Goal: Task Accomplishment & Management: Use online tool/utility

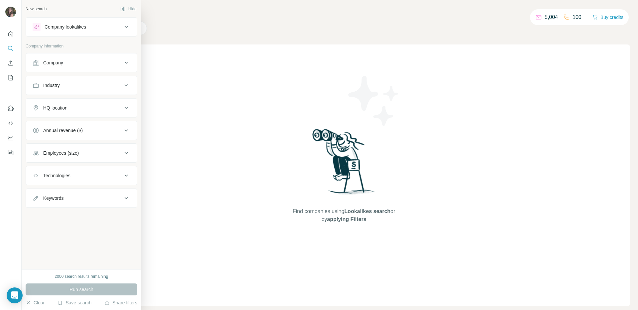
click at [66, 65] on div "Company" at bounding box center [78, 62] width 90 height 7
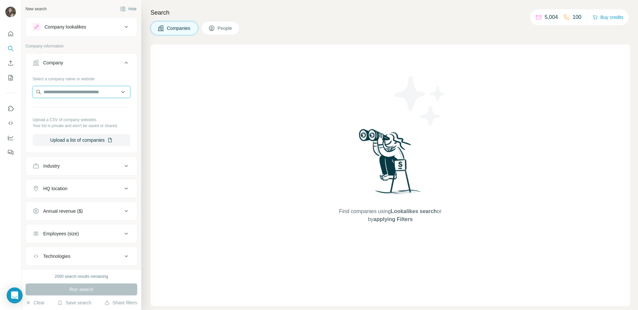
click at [72, 91] on input "text" at bounding box center [82, 92] width 98 height 12
type input "*"
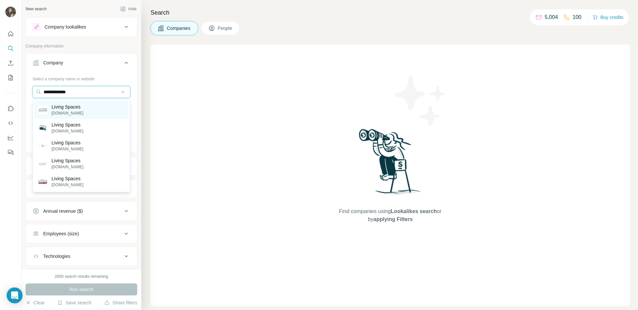
type input "**********"
click at [86, 110] on div "Living Spaces [DOMAIN_NAME]" at bounding box center [81, 110] width 94 height 18
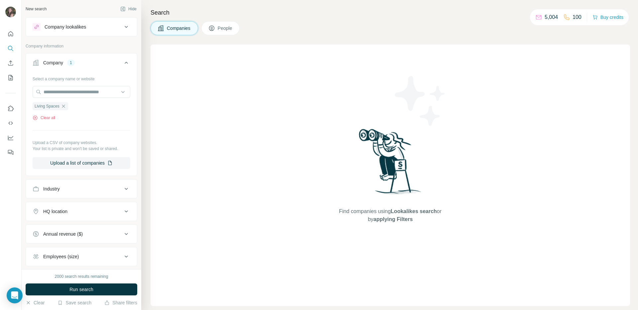
click at [223, 31] on span "People" at bounding box center [225, 28] width 15 height 7
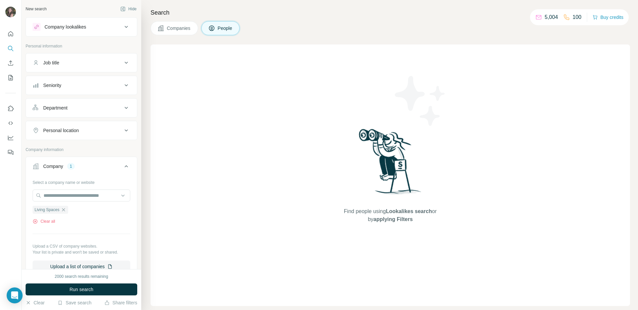
click at [174, 29] on span "Companies" at bounding box center [179, 28] width 24 height 7
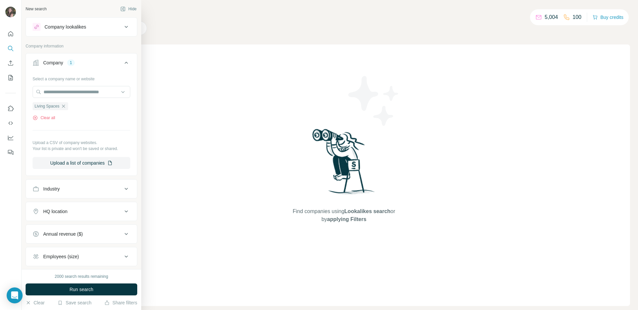
click at [38, 57] on button "Company 1" at bounding box center [81, 64] width 111 height 19
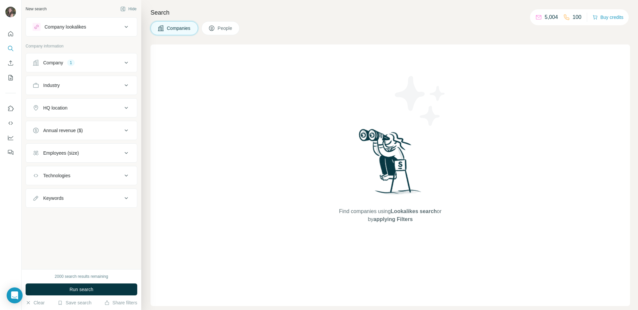
click at [39, 56] on button "Company 1" at bounding box center [81, 63] width 111 height 16
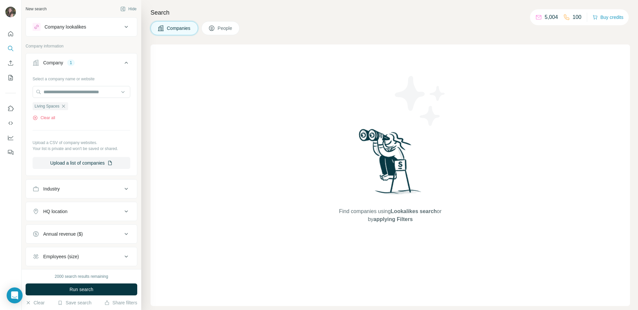
click at [222, 24] on button "People" at bounding box center [220, 28] width 39 height 14
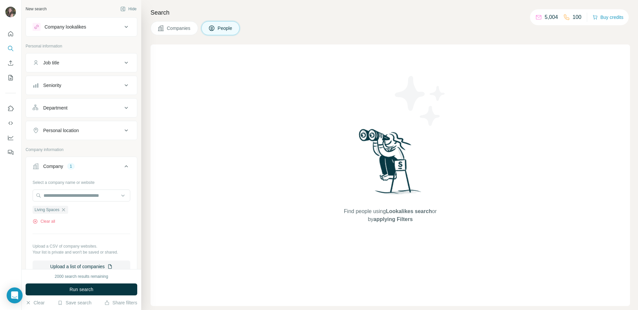
click at [70, 58] on button "Job title" at bounding box center [81, 63] width 111 height 16
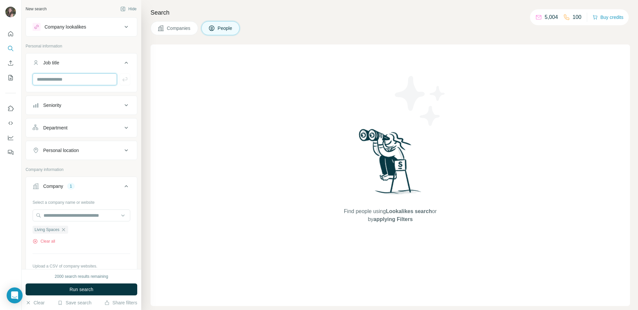
click at [62, 79] on input "text" at bounding box center [75, 79] width 84 height 12
type input "**********"
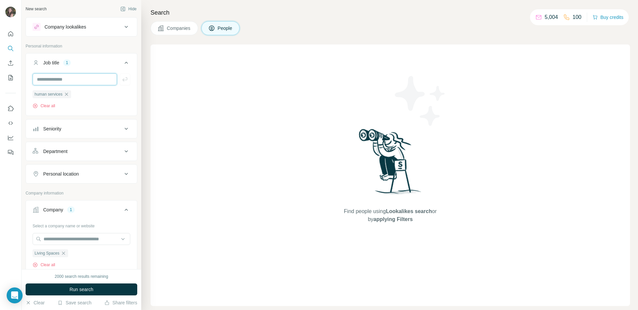
click at [61, 83] on input "text" at bounding box center [75, 79] width 84 height 12
type input "*******"
type input "**********"
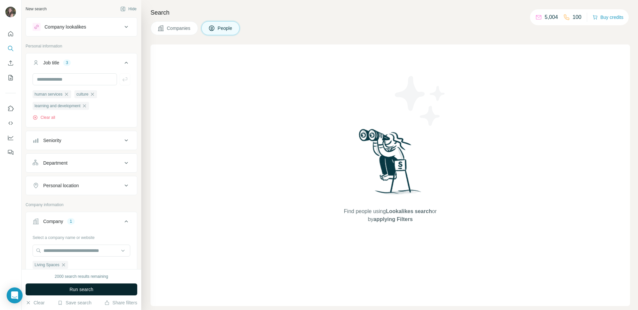
click at [102, 289] on button "Run search" at bounding box center [82, 290] width 112 height 12
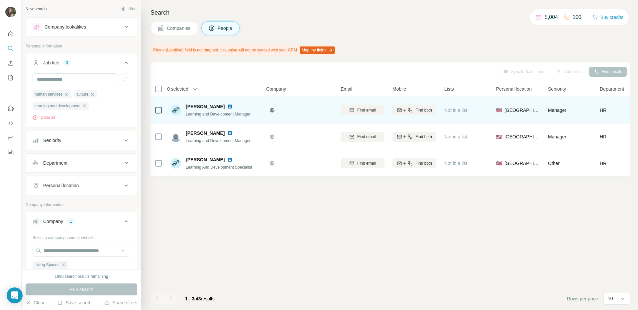
click at [151, 113] on td at bounding box center [159, 110] width 16 height 27
click at [155, 111] on icon at bounding box center [159, 110] width 8 height 8
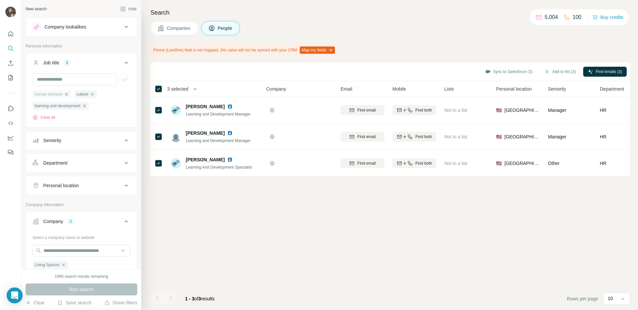
click at [67, 93] on icon "button" at bounding box center [66, 94] width 3 height 3
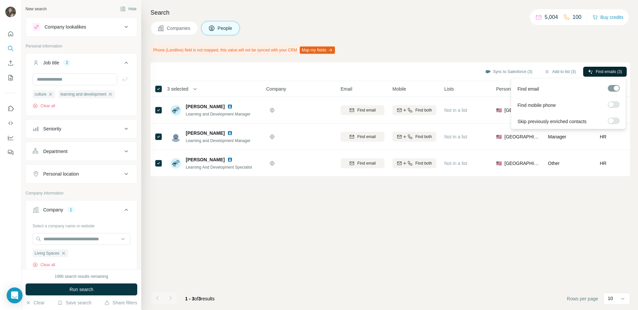
click at [611, 71] on span "Find emails (3)" at bounding box center [609, 72] width 26 height 6
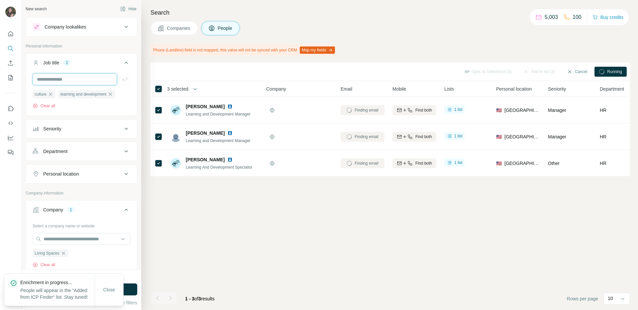
click at [71, 81] on input "text" at bounding box center [75, 79] width 84 height 12
type input "**********"
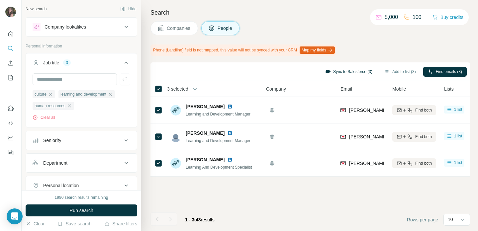
click at [353, 73] on button "Sync to Salesforce (3)" at bounding box center [349, 72] width 56 height 10
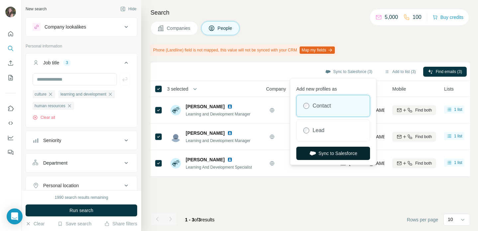
click at [343, 153] on button "Sync to Salesforce" at bounding box center [333, 153] width 74 height 13
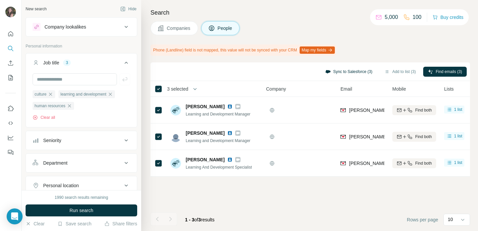
click at [352, 71] on button "Sync to Salesforce (3)" at bounding box center [349, 72] width 56 height 10
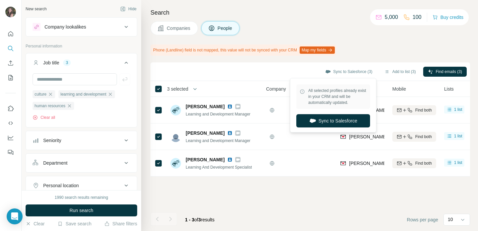
click at [396, 35] on div "Search Companies People Phone (Landline) field is not mapped, this value will n…" at bounding box center [309, 115] width 337 height 231
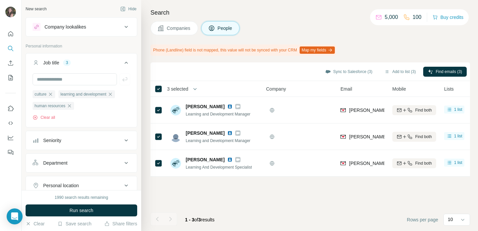
click at [91, 212] on span "Run search" at bounding box center [81, 210] width 24 height 7
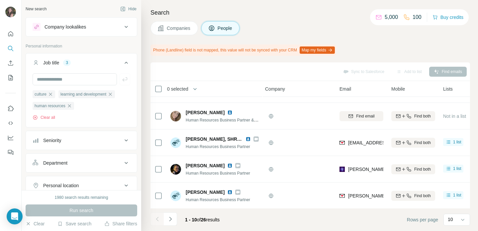
scroll to position [154, 1]
click at [168, 30] on span "Companies" at bounding box center [179, 28] width 24 height 7
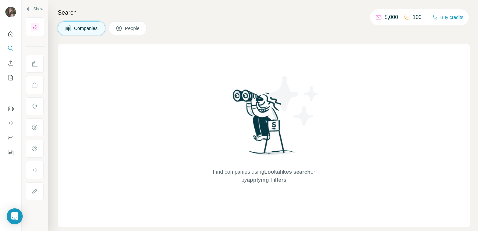
click at [98, 30] on span "Companies" at bounding box center [86, 28] width 24 height 7
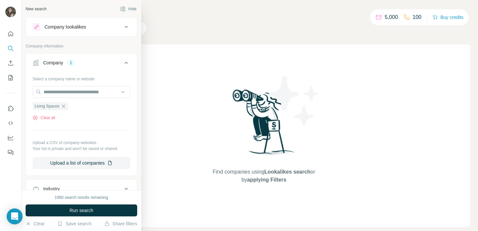
click at [37, 43] on p "Company information" at bounding box center [82, 46] width 112 height 6
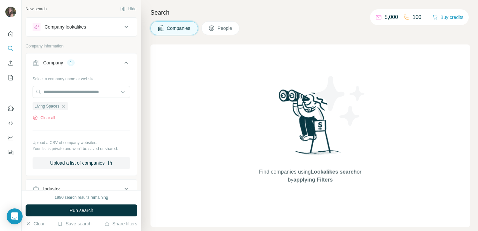
click at [64, 107] on icon "button" at bounding box center [63, 106] width 3 height 3
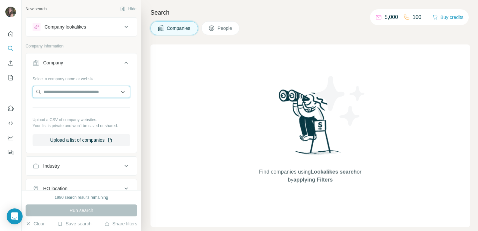
click at [72, 92] on input "text" at bounding box center [82, 92] width 98 height 12
type input "**********"
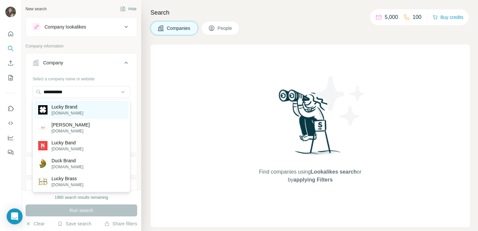
click at [80, 112] on p "[DOMAIN_NAME]" at bounding box center [68, 113] width 32 height 6
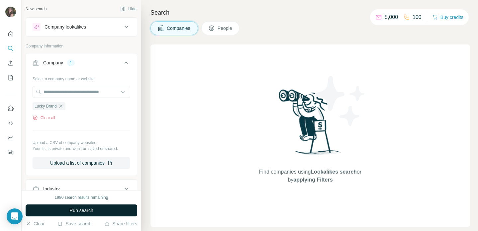
click at [105, 210] on button "Run search" at bounding box center [82, 211] width 112 height 12
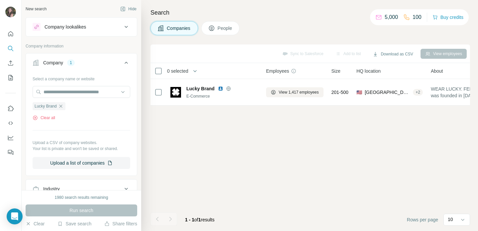
click at [226, 27] on span "People" at bounding box center [225, 28] width 15 height 7
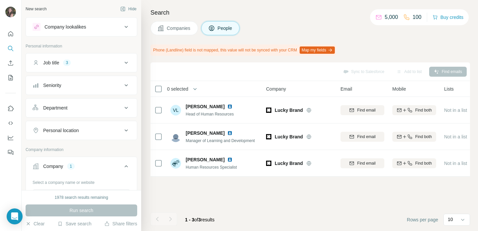
drag, startPoint x: 175, startPoint y: 27, endPoint x: 192, endPoint y: 52, distance: 30.5
click at [175, 27] on span "Companies" at bounding box center [179, 28] width 24 height 7
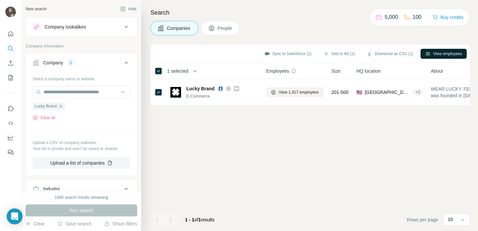
click at [436, 54] on button "View employees" at bounding box center [444, 54] width 46 height 10
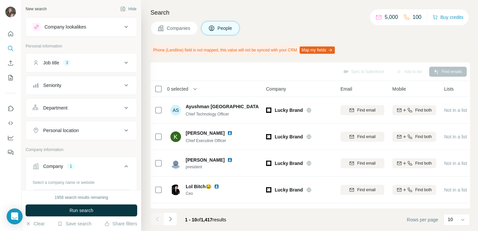
click at [92, 62] on div "Job title 3" at bounding box center [78, 62] width 90 height 7
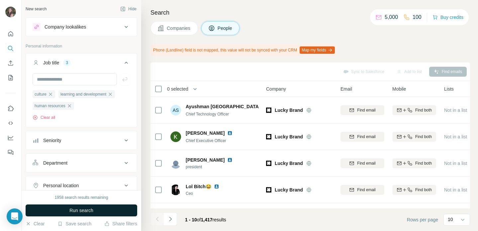
click at [100, 209] on button "Run search" at bounding box center [82, 211] width 112 height 12
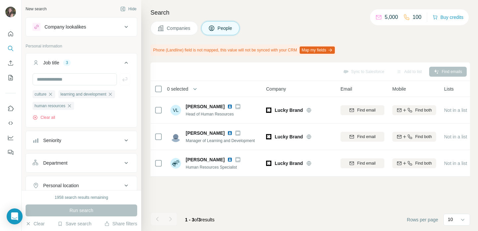
click at [48, 114] on div "culture learning and development human resources Clear all" at bounding box center [82, 105] width 98 height 31
click at [47, 116] on button "Clear all" at bounding box center [44, 118] width 23 height 6
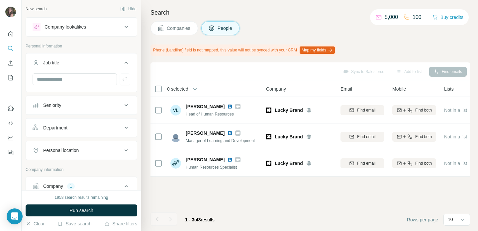
click at [85, 208] on span "Run search" at bounding box center [81, 210] width 24 height 7
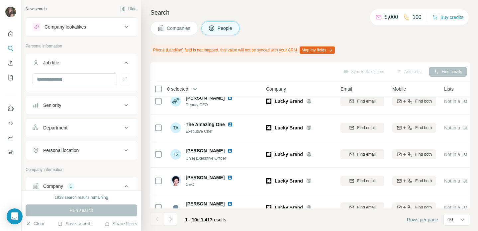
scroll to position [154, 0]
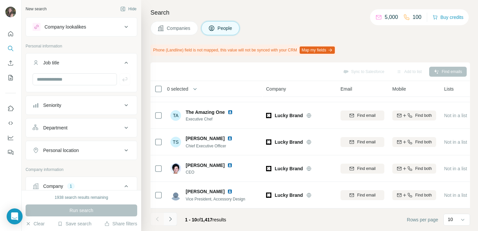
click at [172, 218] on icon "Navigate to next page" at bounding box center [170, 219] width 7 height 7
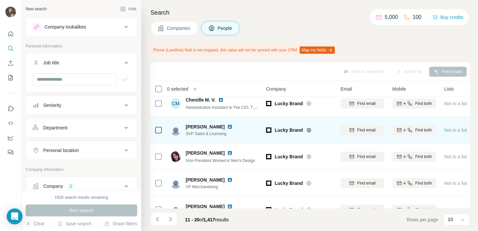
scroll to position [0, 0]
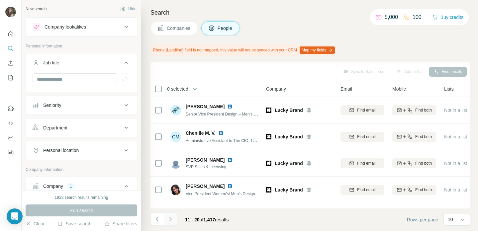
click at [170, 217] on icon "Navigate to next page" at bounding box center [170, 219] width 7 height 7
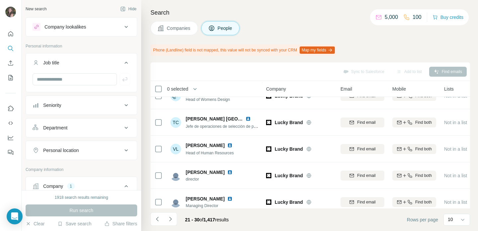
scroll to position [154, 0]
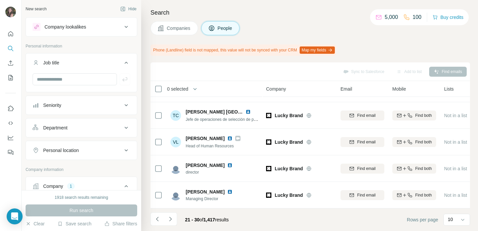
click at [167, 26] on span "Companies" at bounding box center [179, 28] width 24 height 7
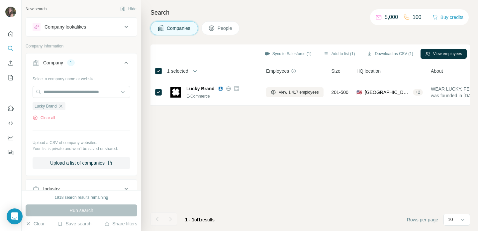
scroll to position [0, 0]
click at [61, 106] on icon "button" at bounding box center [60, 106] width 5 height 5
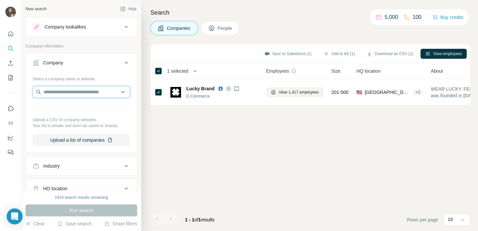
click at [61, 90] on input "text" at bounding box center [82, 92] width 98 height 12
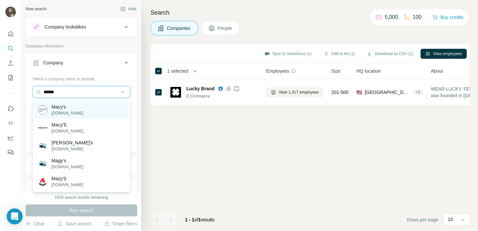
type input "******"
click at [75, 111] on div "[PERSON_NAME] [DOMAIN_NAME]" at bounding box center [81, 110] width 94 height 18
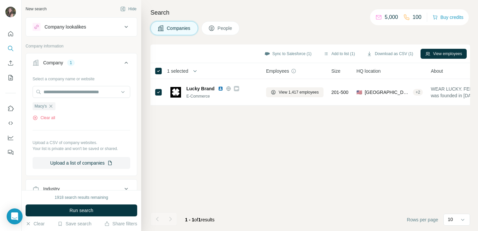
click at [64, 213] on button "Run search" at bounding box center [82, 211] width 112 height 12
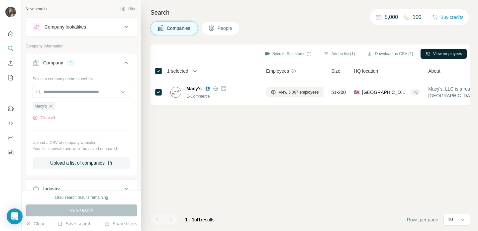
click at [442, 55] on button "View employees" at bounding box center [444, 54] width 46 height 10
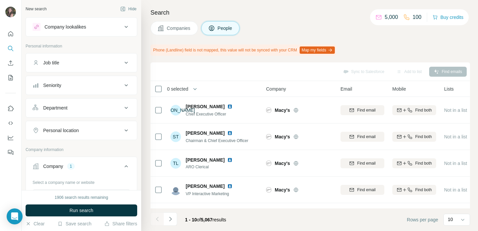
click at [79, 60] on div "Job title" at bounding box center [78, 62] width 90 height 7
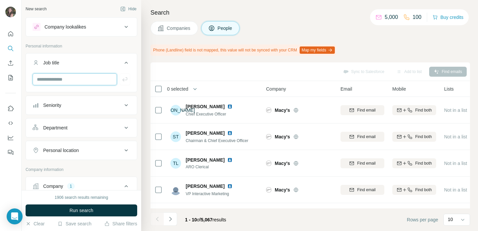
click at [53, 83] on input "text" at bounding box center [75, 79] width 84 height 12
type input "********"
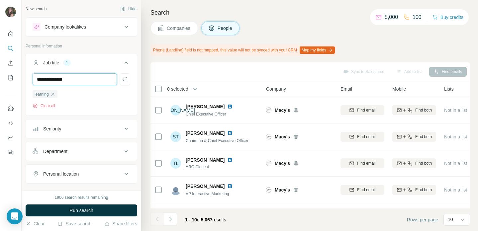
type input "**********"
type input "*******"
type input "*********"
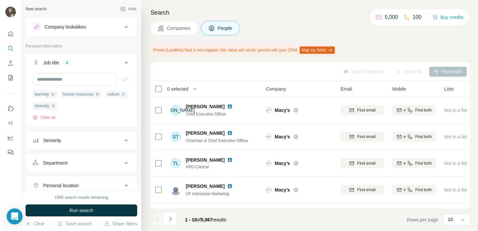
click at [69, 210] on span "Run search" at bounding box center [81, 210] width 24 height 7
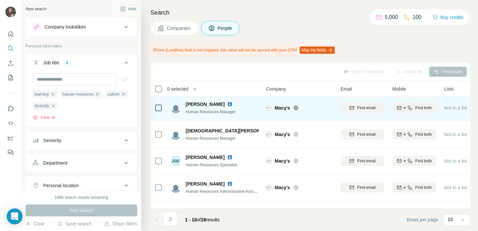
scroll to position [3, 0]
click at [162, 107] on icon at bounding box center [159, 108] width 8 height 8
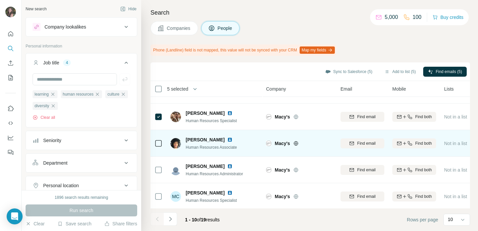
scroll to position [154, 0]
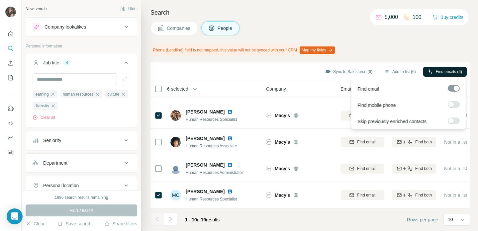
click at [456, 72] on span "Find emails (6)" at bounding box center [449, 72] width 26 height 6
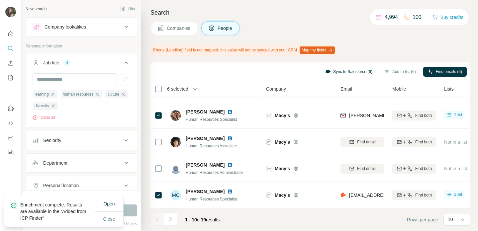
click at [353, 72] on button "Sync to Salesforce (6)" at bounding box center [349, 72] width 56 height 10
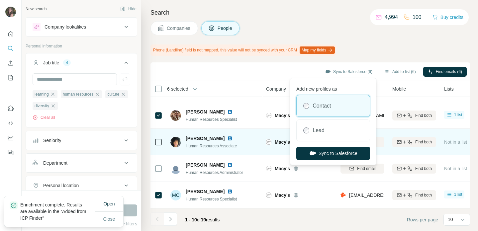
click at [349, 149] on button "Sync to Salesforce" at bounding box center [333, 153] width 74 height 13
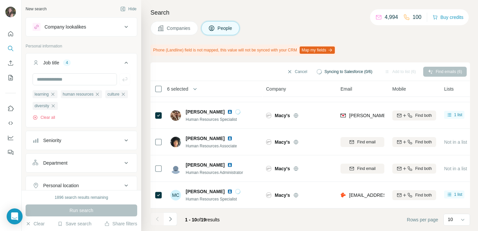
click at [170, 219] on icon "Navigate to next page" at bounding box center [170, 219] width 7 height 7
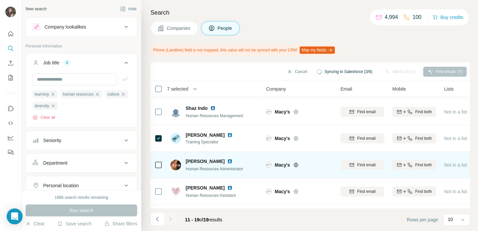
scroll to position [128, 0]
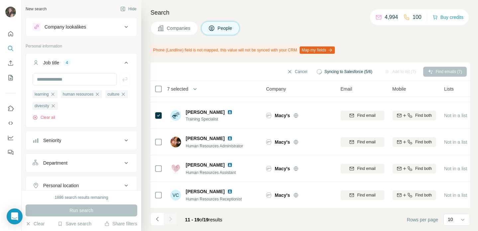
click at [437, 47] on div "Phone (Landline) field is not mapped, this value will not be synced with your C…" at bounding box center [311, 50] width 320 height 11
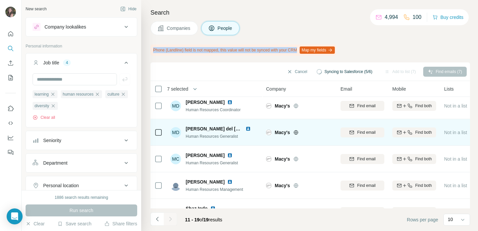
scroll to position [0, 0]
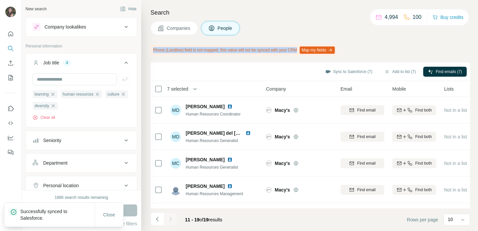
drag, startPoint x: 157, startPoint y: 217, endPoint x: 159, endPoint y: 213, distance: 4.9
click at [157, 217] on icon "Navigate to previous page" at bounding box center [157, 219] width 7 height 7
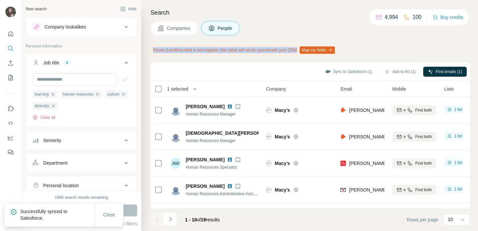
click at [174, 219] on button "Navigate to next page" at bounding box center [170, 219] width 13 height 13
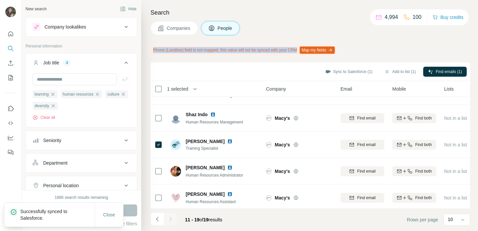
scroll to position [128, 0]
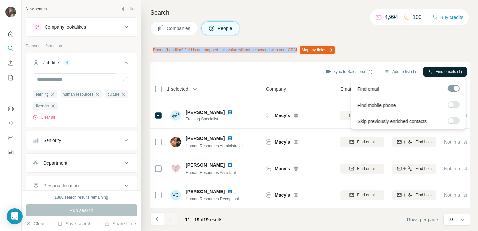
click at [450, 70] on span "Find emails (1)" at bounding box center [449, 72] width 26 height 6
click at [345, 69] on button "Sync to Salesforce (1)" at bounding box center [349, 72] width 56 height 10
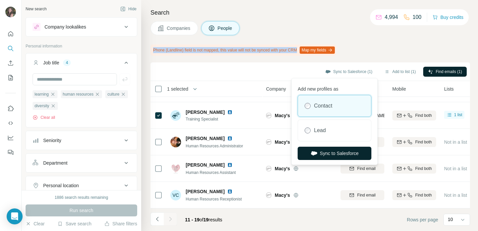
click at [338, 153] on button "Sync to Salesforce" at bounding box center [335, 153] width 74 height 13
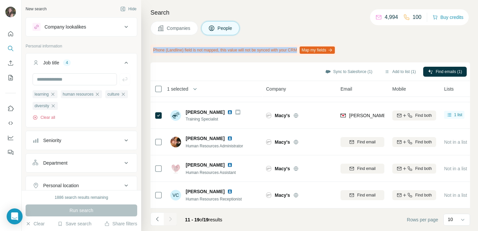
click at [172, 28] on span "Companies" at bounding box center [179, 28] width 24 height 7
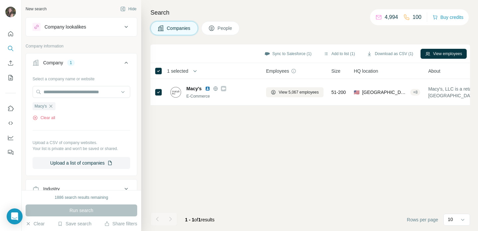
scroll to position [0, 0]
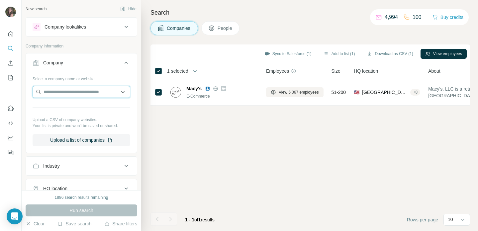
click at [57, 91] on input "text" at bounding box center [82, 92] width 98 height 12
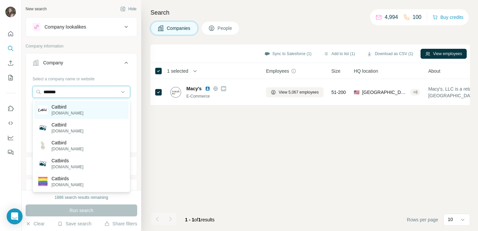
type input "*******"
click at [90, 109] on div "Catbird [DOMAIN_NAME]" at bounding box center [81, 110] width 94 height 18
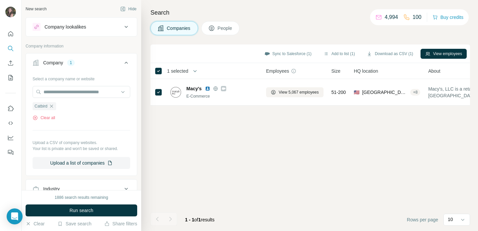
click at [101, 212] on button "Run search" at bounding box center [82, 211] width 112 height 12
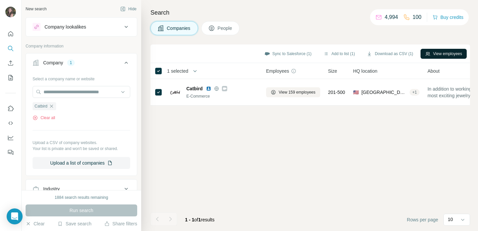
click at [458, 54] on button "View employees" at bounding box center [444, 54] width 46 height 10
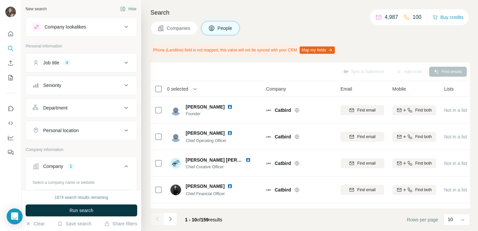
click at [73, 61] on div "Job title 4" at bounding box center [78, 62] width 90 height 7
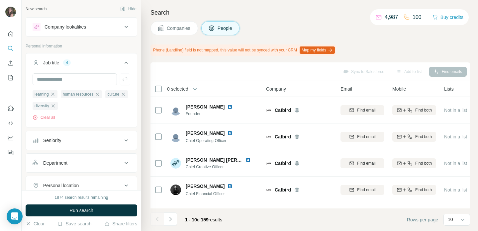
click at [82, 209] on span "Run search" at bounding box center [81, 210] width 24 height 7
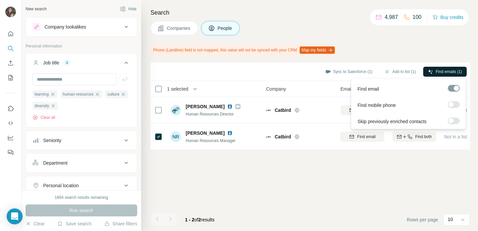
click at [461, 69] on span "Find emails (1)" at bounding box center [449, 72] width 26 height 6
drag, startPoint x: 357, startPoint y: 69, endPoint x: 357, endPoint y: 76, distance: 6.3
click at [357, 69] on button "Sync to Salesforce (1)" at bounding box center [349, 72] width 56 height 10
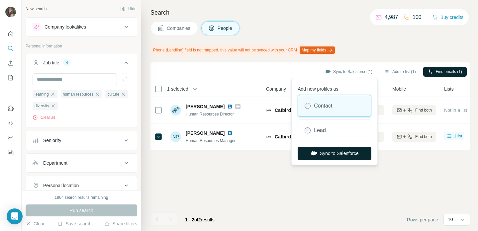
click at [343, 149] on button "Sync to Salesforce" at bounding box center [335, 153] width 74 height 13
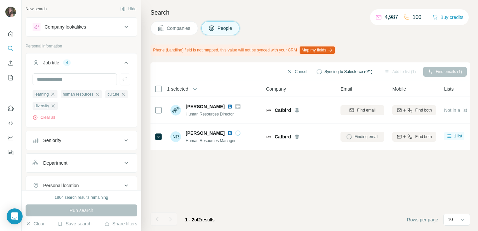
click at [359, 169] on div "Cancel Syncing to Salesforce (0/1) Add to list (1) Find emails (1) 1 selected P…" at bounding box center [311, 146] width 320 height 169
click at [48, 120] on button "Clear all" at bounding box center [44, 118] width 23 height 6
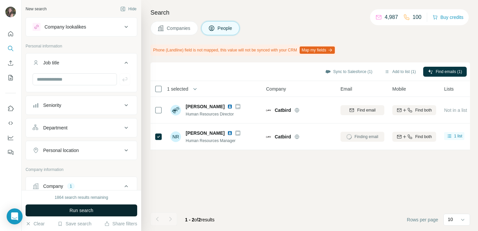
click at [92, 210] on span "Run search" at bounding box center [81, 210] width 24 height 7
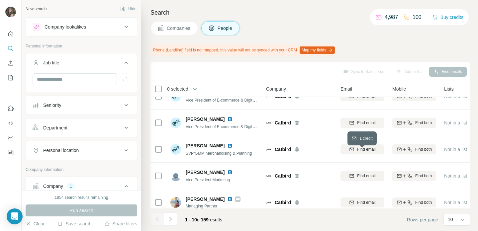
scroll to position [154, 0]
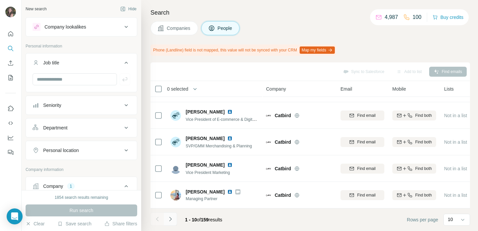
click at [169, 218] on icon "Navigate to next page" at bounding box center [170, 219] width 7 height 7
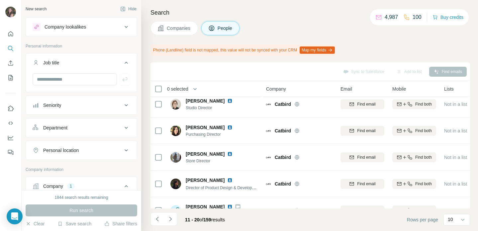
scroll to position [0, 0]
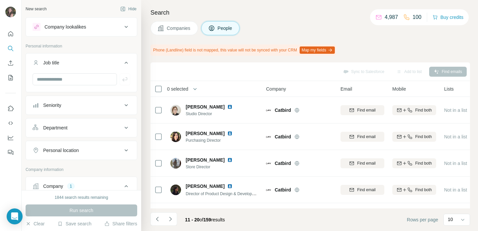
click at [179, 29] on span "Companies" at bounding box center [179, 28] width 24 height 7
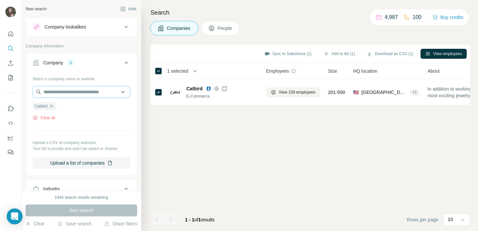
click at [53, 105] on icon "button" at bounding box center [51, 106] width 3 height 3
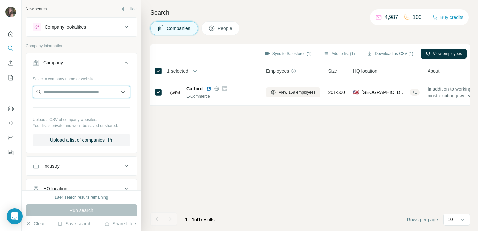
click at [60, 89] on input "text" at bounding box center [82, 92] width 98 height 12
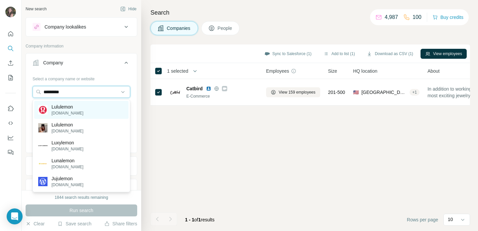
type input "*********"
click at [61, 105] on p "Lululemon" at bounding box center [68, 107] width 32 height 7
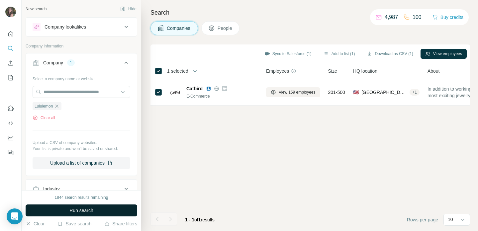
click at [75, 209] on span "Run search" at bounding box center [81, 210] width 24 height 7
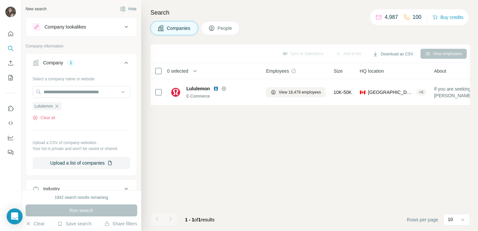
click at [230, 28] on span "People" at bounding box center [225, 28] width 15 height 7
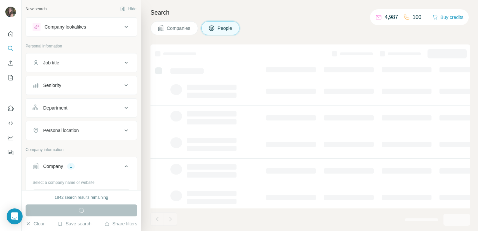
drag, startPoint x: 182, startPoint y: 26, endPoint x: 187, endPoint y: 43, distance: 17.8
click at [182, 26] on span "Companies" at bounding box center [179, 28] width 24 height 7
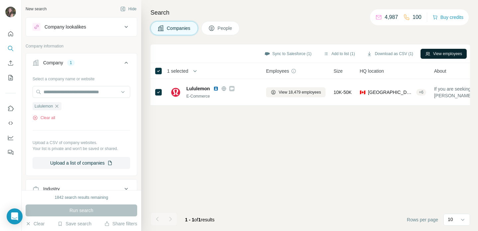
click at [446, 54] on button "View employees" at bounding box center [444, 54] width 46 height 10
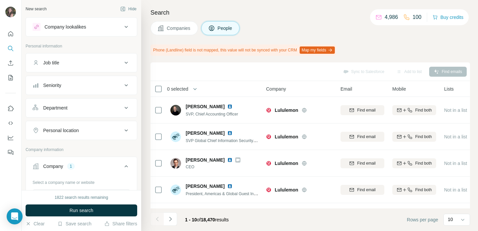
click at [83, 67] on button "Job title" at bounding box center [81, 63] width 111 height 16
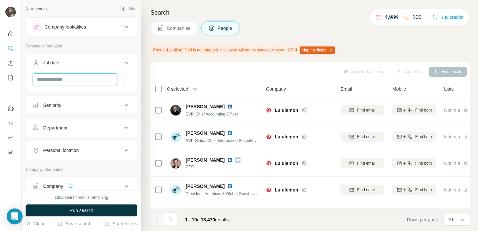
click at [67, 80] on input "text" at bounding box center [75, 79] width 84 height 12
type input "**********"
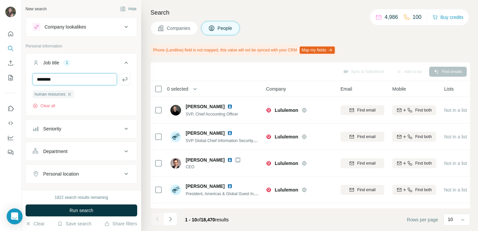
type input "********"
type input "*******"
type input "*********"
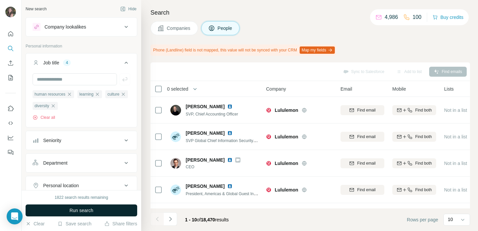
click at [103, 212] on button "Run search" at bounding box center [82, 211] width 112 height 12
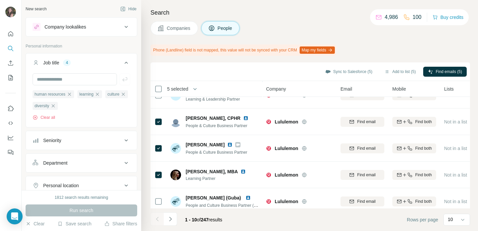
scroll to position [154, 0]
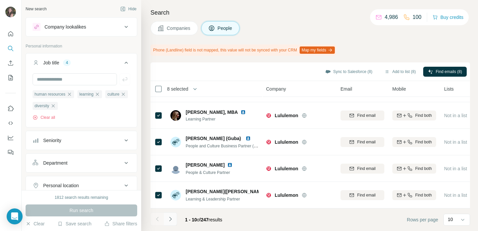
click at [170, 218] on icon "Navigate to next page" at bounding box center [170, 219] width 2 height 4
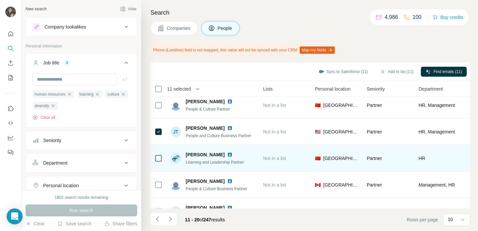
scroll to position [154, 181]
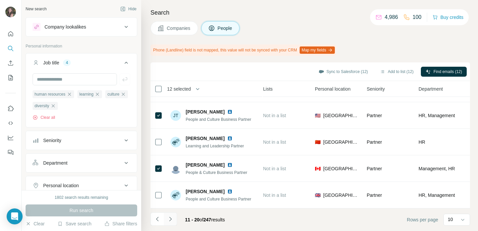
click at [171, 218] on icon "Navigate to next page" at bounding box center [170, 219] width 7 height 7
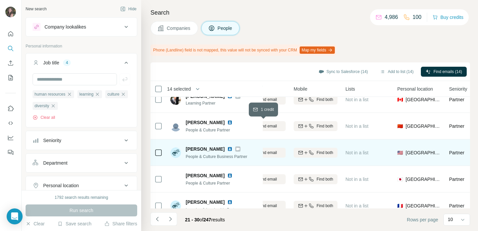
scroll to position [154, 99]
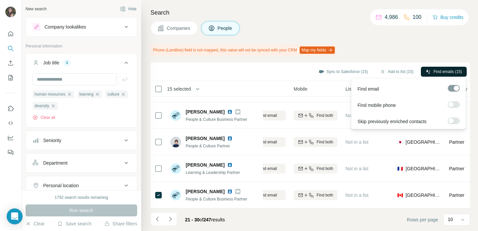
click at [452, 73] on span "Find emails (15)" at bounding box center [448, 72] width 29 height 6
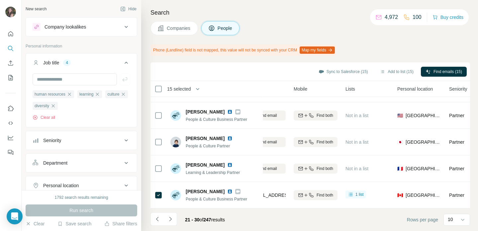
click at [180, 27] on span "Companies" at bounding box center [179, 28] width 24 height 7
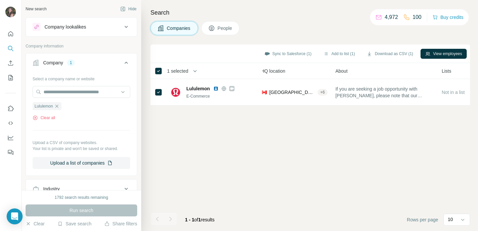
scroll to position [0, 99]
drag, startPoint x: 58, startPoint y: 106, endPoint x: 66, endPoint y: 92, distance: 16.1
click at [59, 105] on icon "button" at bounding box center [56, 106] width 5 height 5
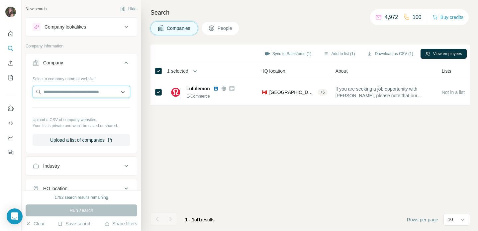
click at [67, 88] on input "text" at bounding box center [82, 92] width 98 height 12
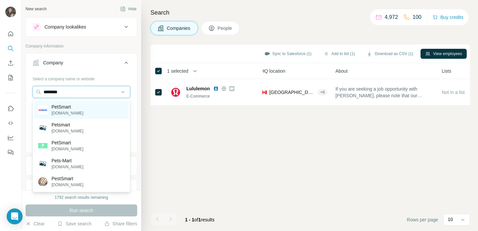
type input "********"
click at [94, 109] on div "PetSmart [DOMAIN_NAME]" at bounding box center [81, 110] width 94 height 18
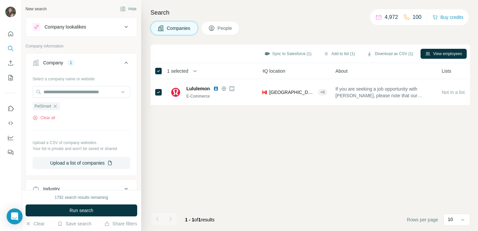
click at [83, 211] on span "Run search" at bounding box center [81, 210] width 24 height 7
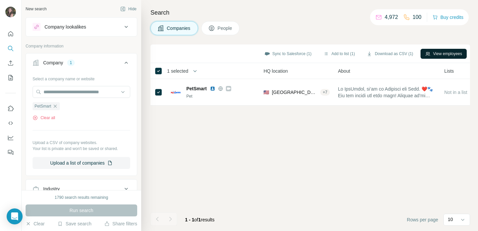
click at [456, 53] on button "View employees" at bounding box center [444, 54] width 46 height 10
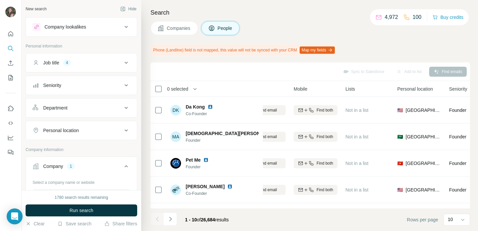
click at [47, 64] on div "Job title" at bounding box center [51, 62] width 16 height 7
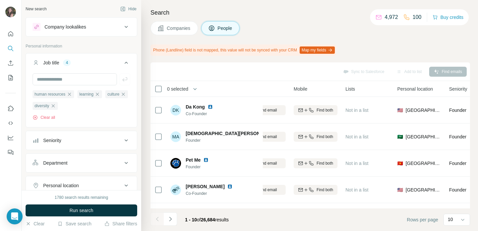
click at [90, 208] on span "Run search" at bounding box center [81, 210] width 24 height 7
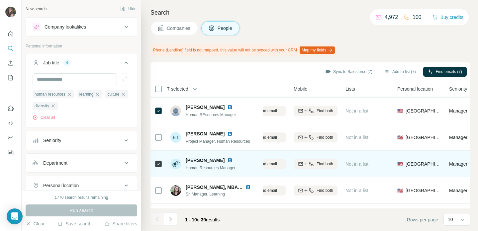
scroll to position [154, 99]
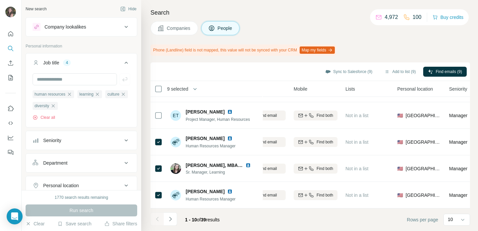
drag, startPoint x: 171, startPoint y: 220, endPoint x: 167, endPoint y: 219, distance: 3.3
click at [171, 219] on icon "Navigate to next page" at bounding box center [170, 219] width 2 height 4
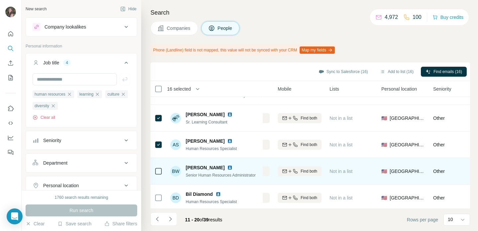
scroll to position [154, 115]
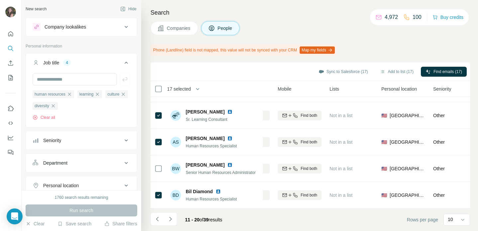
click at [171, 220] on icon "Navigate to next page" at bounding box center [170, 219] width 7 height 7
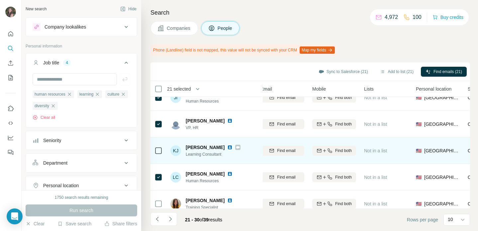
scroll to position [154, 80]
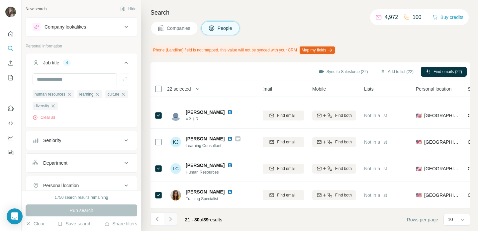
click at [169, 219] on icon "Navigate to next page" at bounding box center [170, 219] width 7 height 7
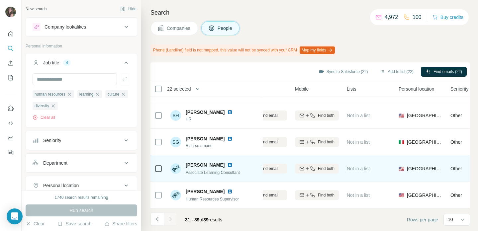
scroll to position [128, 96]
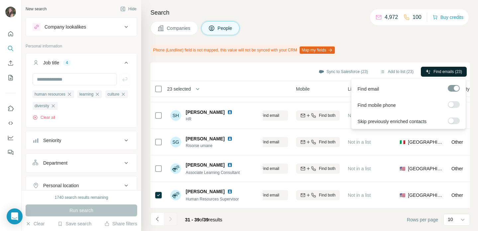
click at [463, 67] on button "Find emails (23)" at bounding box center [444, 72] width 46 height 10
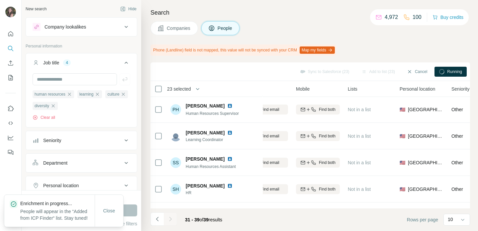
scroll to position [27, 96]
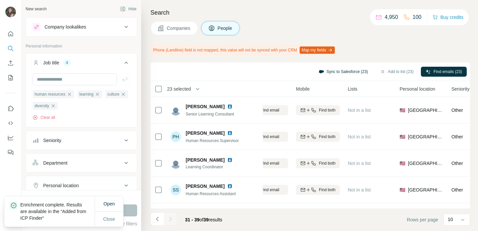
click at [354, 71] on button "Sync to Salesforce (23)" at bounding box center [343, 72] width 59 height 10
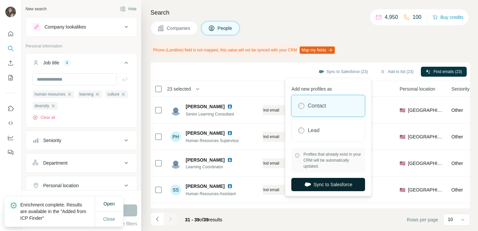
click at [341, 185] on button "Sync to Salesforce" at bounding box center [328, 184] width 74 height 13
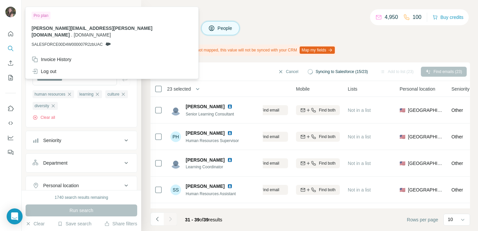
click at [191, 27] on span "Companies" at bounding box center [179, 28] width 24 height 7
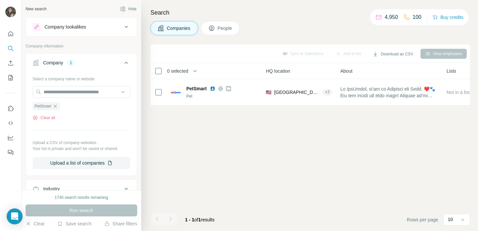
drag, startPoint x: 59, startPoint y: 106, endPoint x: 59, endPoint y: 101, distance: 4.3
click at [59, 105] on div "PetSmart" at bounding box center [46, 106] width 27 height 8
click at [61, 93] on input "text" at bounding box center [82, 92] width 98 height 12
click at [29, 90] on div "Select a company name or website PetSmart Clear all Upload a CSV of company web…" at bounding box center [81, 123] width 111 height 101
click at [56, 106] on icon "button" at bounding box center [55, 106] width 3 height 3
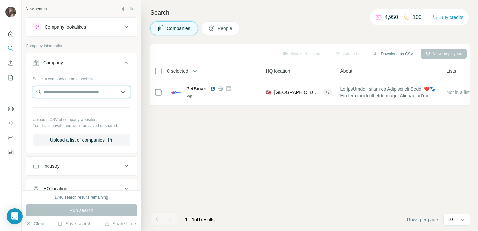
click at [57, 92] on input "text" at bounding box center [82, 92] width 98 height 12
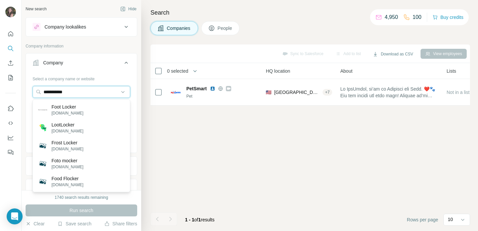
drag, startPoint x: 5, startPoint y: 92, endPoint x: 1, endPoint y: 92, distance: 4.0
click at [1, 92] on div "**********" at bounding box center [239, 115] width 478 height 231
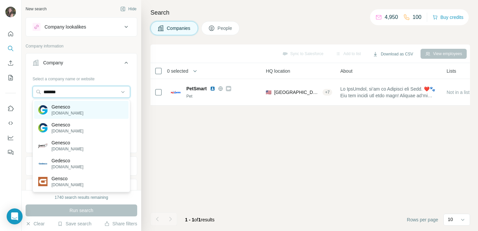
type input "*******"
click at [103, 110] on div "Genesco [DOMAIN_NAME]" at bounding box center [81, 110] width 94 height 18
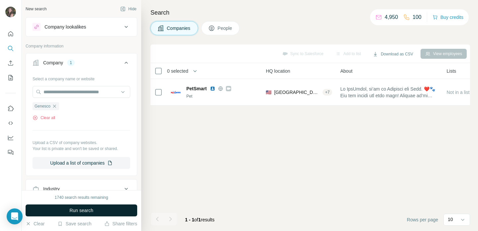
click at [103, 211] on button "Run search" at bounding box center [82, 211] width 112 height 12
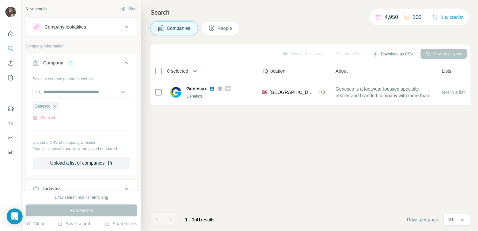
drag, startPoint x: 56, startPoint y: 108, endPoint x: 57, endPoint y: 99, distance: 9.7
click at [56, 108] on icon "button" at bounding box center [54, 106] width 5 height 5
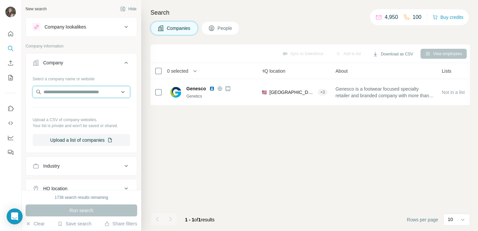
click at [57, 90] on input "text" at bounding box center [82, 92] width 98 height 12
paste input "**********"
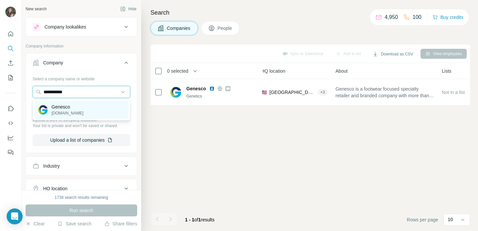
type input "**********"
click at [83, 112] on div "Genesco [DOMAIN_NAME]" at bounding box center [81, 110] width 94 height 18
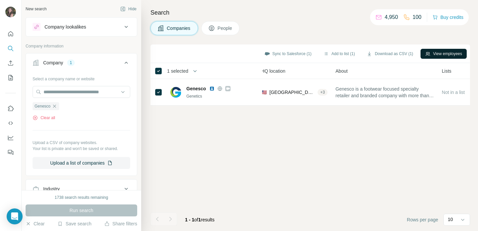
click at [448, 55] on button "View employees" at bounding box center [444, 54] width 46 height 10
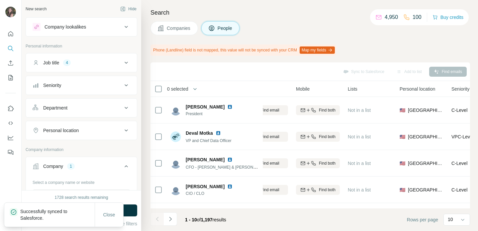
click at [55, 67] on button "Job title 4" at bounding box center [81, 63] width 111 height 16
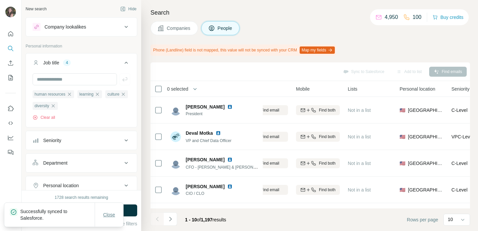
click at [115, 217] on span "Close" at bounding box center [109, 215] width 12 height 7
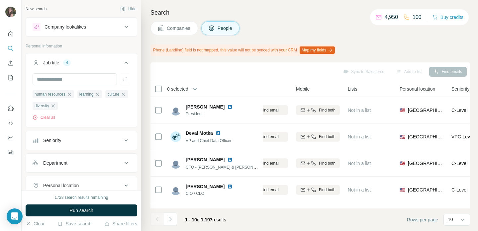
click at [77, 211] on span "Run search" at bounding box center [81, 210] width 24 height 7
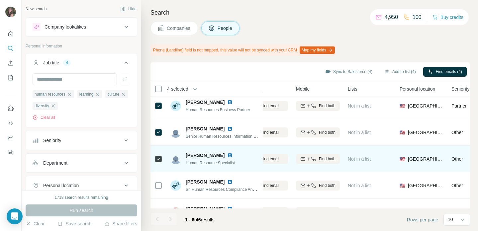
scroll to position [48, 96]
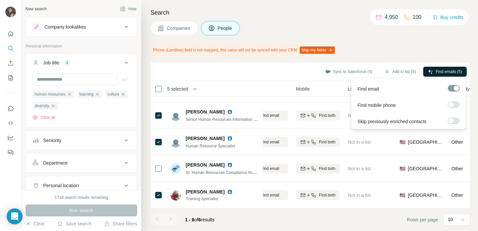
click at [453, 71] on span "Find emails (5)" at bounding box center [449, 72] width 26 height 6
click at [441, 72] on span "Find emails (5)" at bounding box center [449, 72] width 26 height 6
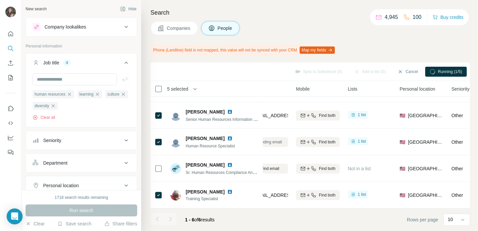
click at [304, 71] on div "Sync to Salesforce (5)" at bounding box center [318, 72] width 56 height 10
click at [345, 71] on button "Sync to Salesforce (5)" at bounding box center [349, 72] width 56 height 10
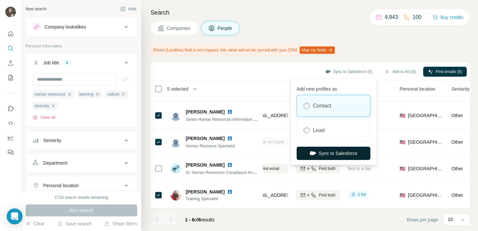
click at [345, 153] on button "Sync to Salesforce" at bounding box center [334, 153] width 74 height 13
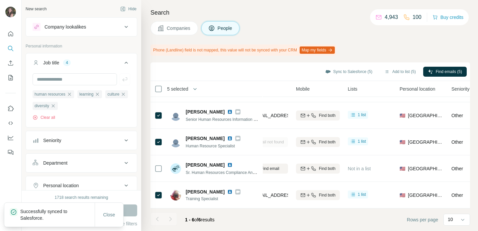
click at [174, 30] on span "Companies" at bounding box center [179, 28] width 24 height 7
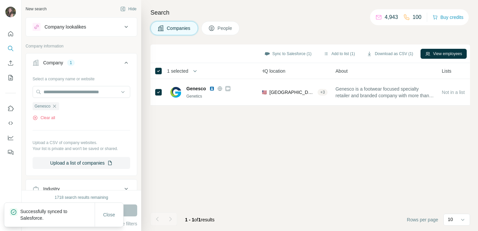
scroll to position [0, 96]
drag, startPoint x: 57, startPoint y: 107, endPoint x: 60, endPoint y: 92, distance: 15.3
click at [57, 107] on icon "button" at bounding box center [54, 106] width 5 height 5
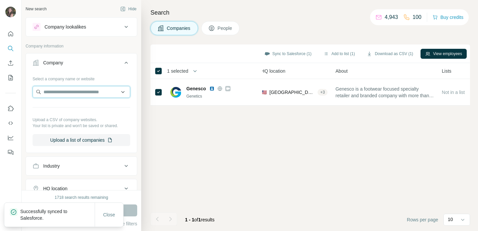
click at [61, 91] on input "text" at bounding box center [82, 92] width 98 height 12
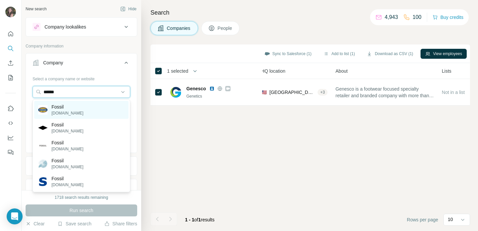
type input "******"
click at [73, 113] on div "Fossil [DOMAIN_NAME]" at bounding box center [81, 110] width 94 height 18
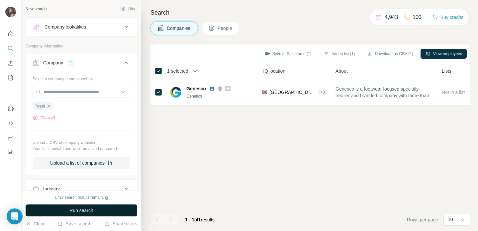
click at [92, 207] on button "Run search" at bounding box center [82, 211] width 112 height 12
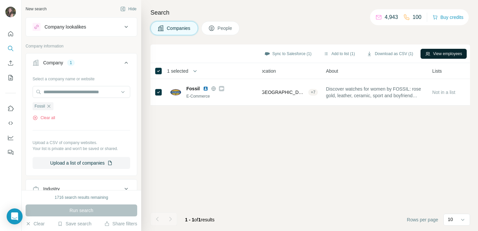
click at [446, 55] on button "View employees" at bounding box center [444, 54] width 46 height 10
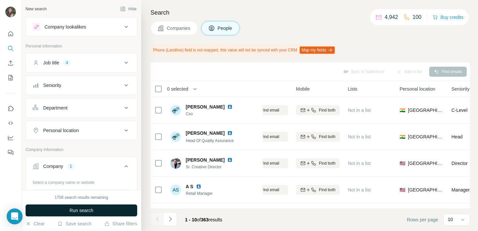
click at [61, 213] on button "Run search" at bounding box center [82, 211] width 112 height 12
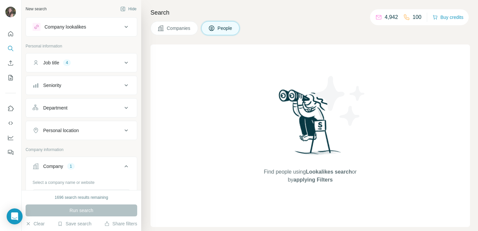
click at [178, 23] on button "Companies" at bounding box center [175, 28] width 48 height 14
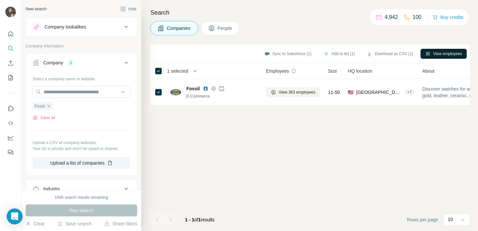
click at [438, 54] on button "View employees" at bounding box center [444, 54] width 46 height 10
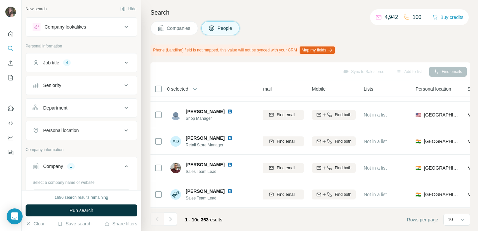
scroll to position [154, 80]
click at [171, 218] on icon "Navigate to next page" at bounding box center [170, 219] width 7 height 7
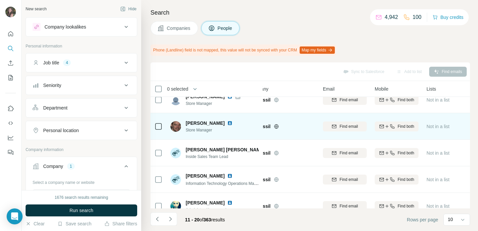
scroll to position [154, 18]
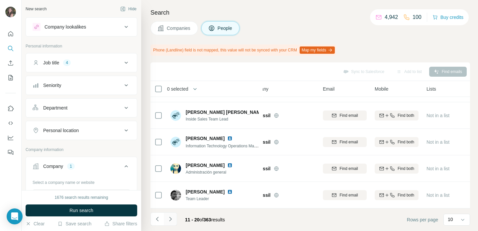
click at [170, 220] on icon "Navigate to next page" at bounding box center [170, 219] width 2 height 4
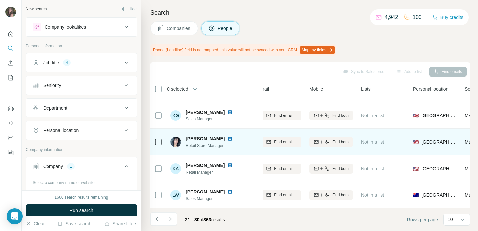
scroll to position [154, 112]
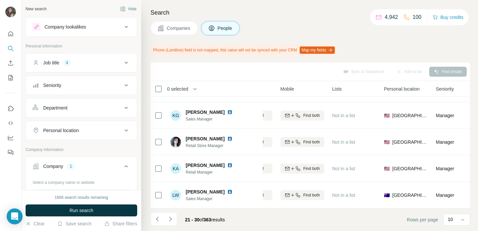
click at [176, 29] on span "Companies" at bounding box center [179, 28] width 24 height 7
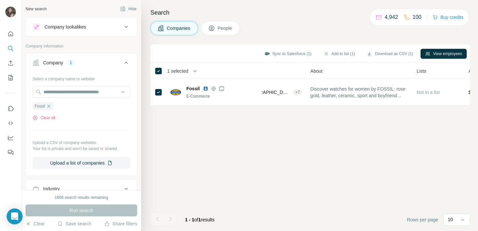
scroll to position [0, 112]
drag, startPoint x: 49, startPoint y: 106, endPoint x: 55, endPoint y: 86, distance: 21.0
click at [49, 105] on icon "button" at bounding box center [48, 106] width 5 height 5
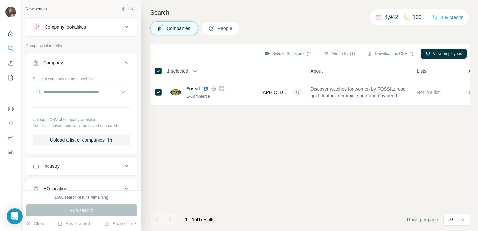
click at [56, 85] on div "Select a company name or website Upload a CSV of company websites. Your list is…" at bounding box center [82, 109] width 98 height 73
click at [60, 91] on input "text" at bounding box center [82, 92] width 98 height 12
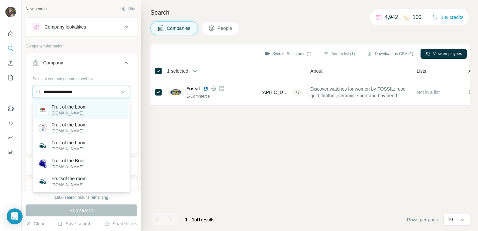
type input "**********"
click at [75, 111] on p "[DOMAIN_NAME]" at bounding box center [69, 113] width 35 height 6
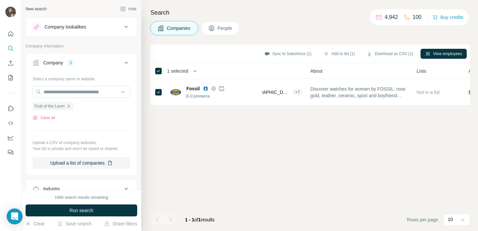
click at [102, 211] on button "Run search" at bounding box center [82, 211] width 112 height 12
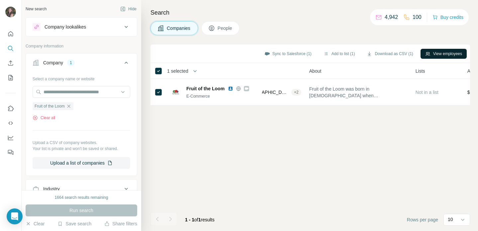
click at [437, 54] on button "View employees" at bounding box center [444, 54] width 46 height 10
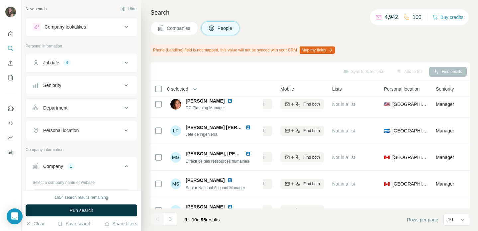
scroll to position [154, 112]
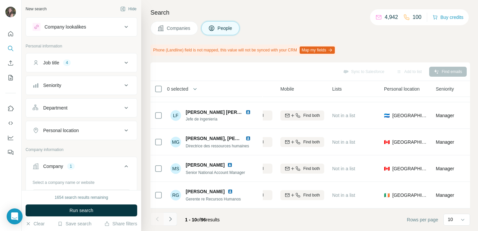
click at [171, 217] on icon "Navigate to next page" at bounding box center [170, 219] width 7 height 7
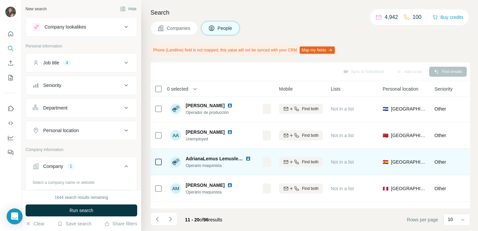
scroll to position [154, 113]
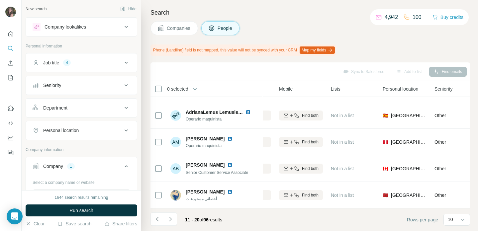
click at [170, 219] on icon "Navigate to next page" at bounding box center [170, 219] width 7 height 7
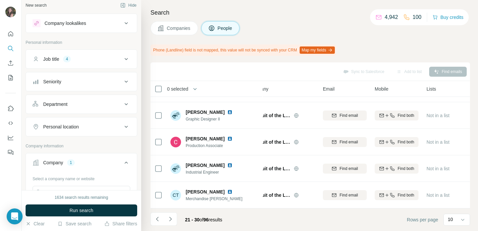
scroll to position [148, 18]
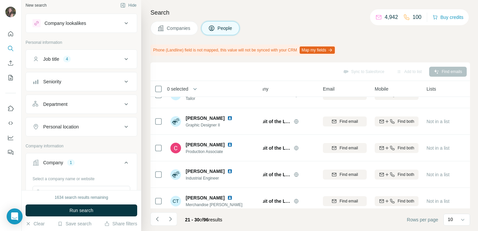
drag, startPoint x: 413, startPoint y: 44, endPoint x: 412, endPoint y: 52, distance: 8.0
click at [413, 45] on div "Phone (Landline) field is not mapped, this value will not be synced with your C…" at bounding box center [311, 50] width 320 height 11
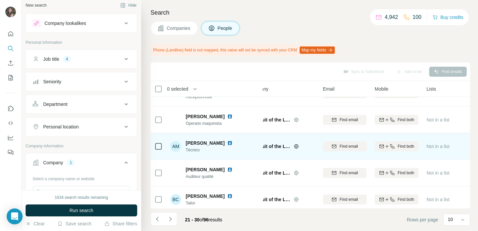
scroll to position [0, 18]
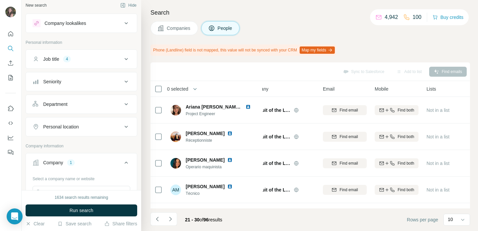
click at [175, 31] on span "Companies" at bounding box center [179, 28] width 24 height 7
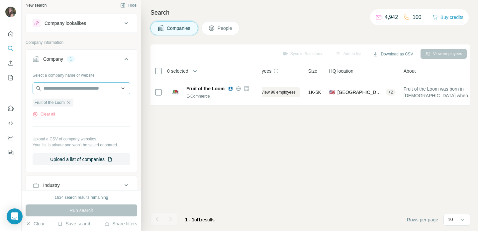
drag, startPoint x: 70, startPoint y: 102, endPoint x: 69, endPoint y: 93, distance: 9.0
click at [70, 102] on icon "button" at bounding box center [68, 102] width 5 height 5
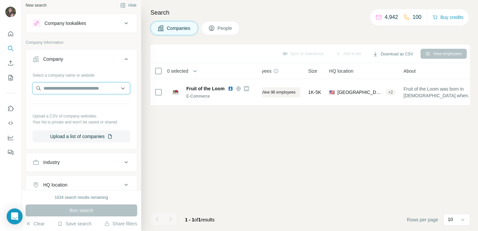
click at [69, 93] on input "text" at bounding box center [82, 88] width 98 height 12
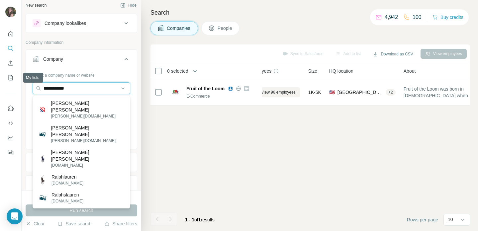
drag, startPoint x: 97, startPoint y: 89, endPoint x: -16, endPoint y: 79, distance: 113.8
click at [0, 79] on html "**********" at bounding box center [239, 115] width 478 height 231
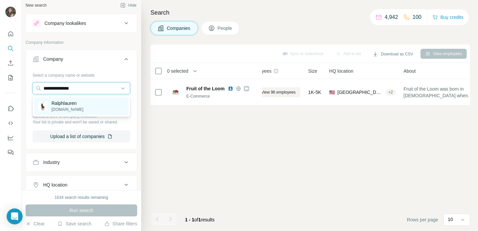
type input "**********"
click at [83, 109] on p "[DOMAIN_NAME]" at bounding box center [68, 110] width 32 height 6
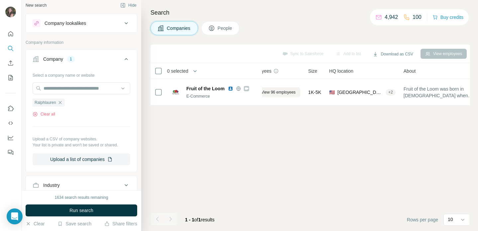
click at [99, 208] on button "Run search" at bounding box center [82, 211] width 112 height 12
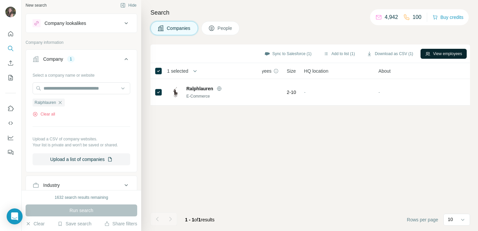
click at [446, 57] on button "View employees" at bounding box center [444, 54] width 46 height 10
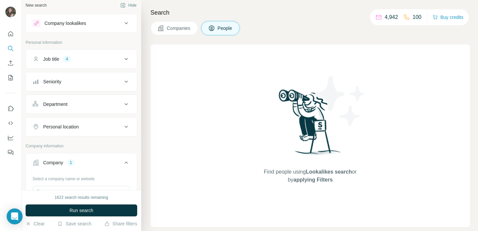
click at [171, 32] on button "Companies" at bounding box center [175, 28] width 48 height 14
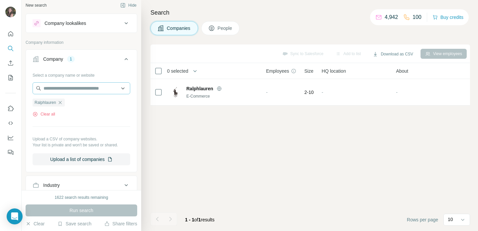
drag, startPoint x: 62, startPoint y: 102, endPoint x: 64, endPoint y: 88, distance: 14.2
click at [62, 101] on icon "button" at bounding box center [59, 102] width 5 height 5
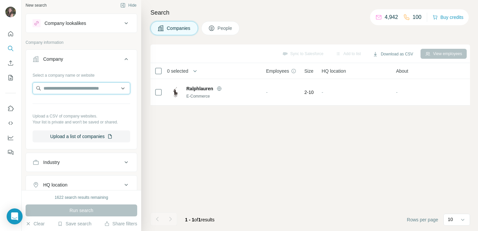
click at [65, 87] on input "text" at bounding box center [82, 88] width 98 height 12
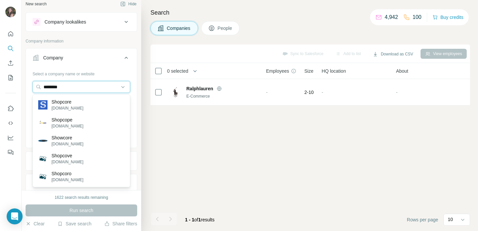
drag, startPoint x: 45, startPoint y: 86, endPoint x: 10, endPoint y: 81, distance: 34.6
click at [10, 81] on div "New search Hide Company lookalikes Company information Company Select a company…" at bounding box center [239, 115] width 478 height 231
paste input "**********"
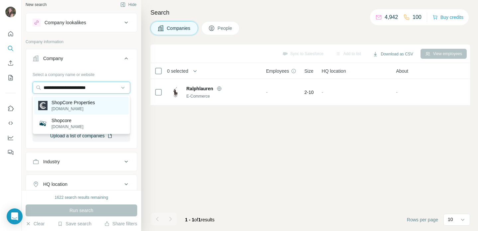
type input "**********"
click at [95, 103] on p "ShopCore Properties" at bounding box center [74, 102] width 44 height 7
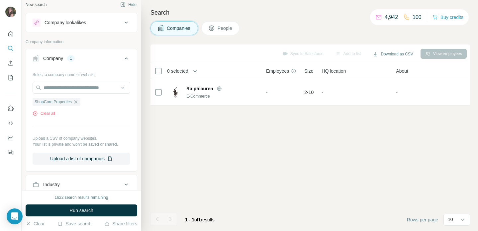
click at [104, 211] on button "Run search" at bounding box center [82, 211] width 112 height 12
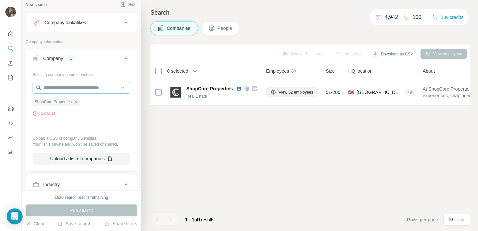
drag, startPoint x: 78, startPoint y: 102, endPoint x: 77, endPoint y: 90, distance: 12.0
click at [78, 100] on icon "button" at bounding box center [75, 101] width 5 height 5
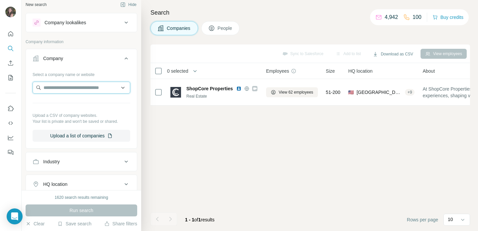
click at [77, 87] on input "text" at bounding box center [82, 88] width 98 height 12
type input "*"
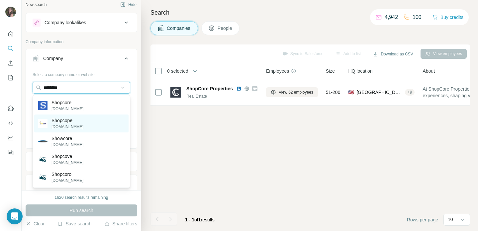
type input "********"
click at [104, 125] on div "Shopcope [DOMAIN_NAME]" at bounding box center [81, 124] width 94 height 18
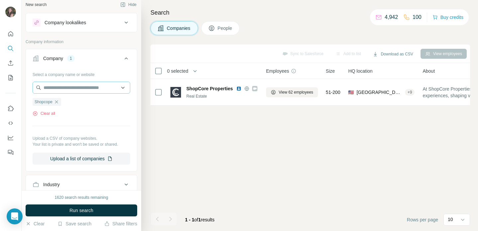
drag, startPoint x: 57, startPoint y: 101, endPoint x: 61, endPoint y: 84, distance: 17.5
click at [57, 100] on icon "button" at bounding box center [56, 101] width 5 height 5
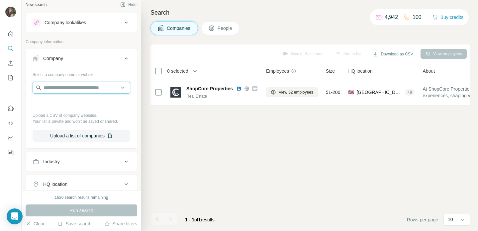
click at [61, 84] on input "text" at bounding box center [82, 88] width 98 height 12
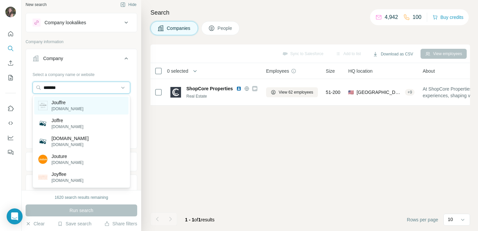
type input "*******"
click at [88, 103] on div "Jouffre [DOMAIN_NAME]" at bounding box center [81, 106] width 94 height 18
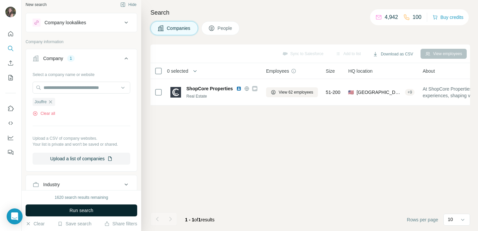
click at [101, 210] on button "Run search" at bounding box center [82, 211] width 112 height 12
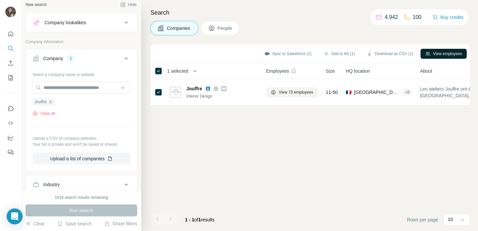
click at [441, 52] on button "View employees" at bounding box center [444, 54] width 46 height 10
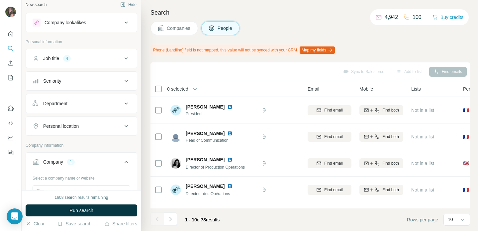
scroll to position [0, 34]
click at [173, 25] on span "Companies" at bounding box center [179, 28] width 24 height 7
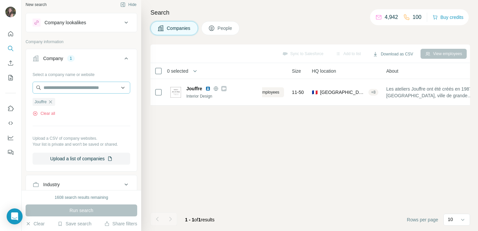
drag, startPoint x: 53, startPoint y: 102, endPoint x: 63, endPoint y: 90, distance: 15.6
click at [53, 102] on icon "button" at bounding box center [50, 101] width 5 height 5
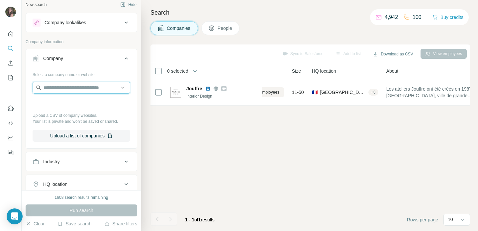
click at [65, 88] on input "text" at bounding box center [82, 88] width 98 height 12
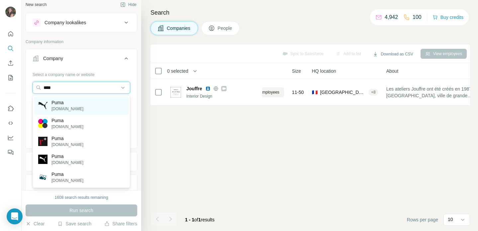
type input "****"
click at [74, 104] on div "Puma [DOMAIN_NAME]" at bounding box center [81, 106] width 94 height 18
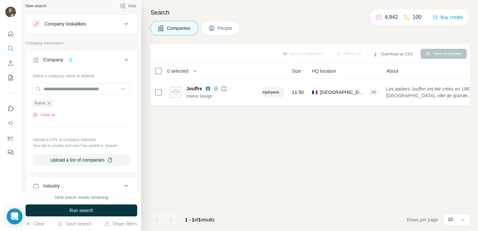
scroll to position [3, 0]
click at [80, 209] on span "Run search" at bounding box center [81, 210] width 24 height 7
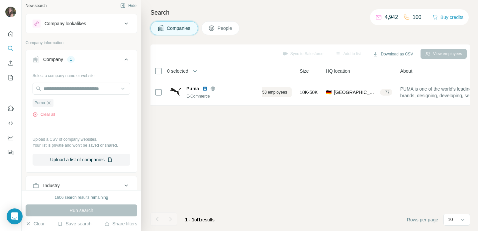
click at [230, 29] on span "People" at bounding box center [225, 28] width 15 height 7
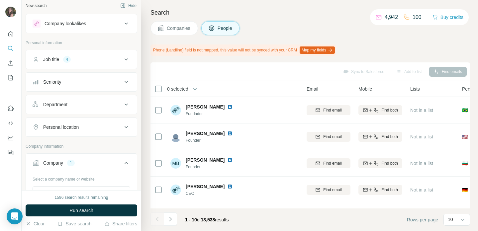
click at [62, 211] on button "Run search" at bounding box center [82, 211] width 112 height 12
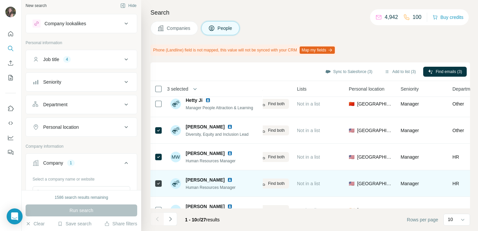
scroll to position [154, 147]
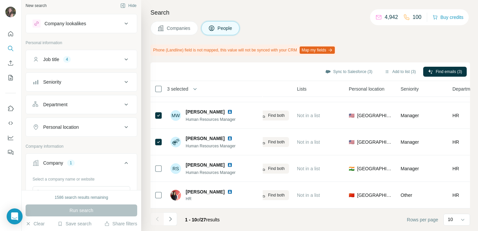
click at [174, 217] on button "Navigate to next page" at bounding box center [170, 219] width 13 height 13
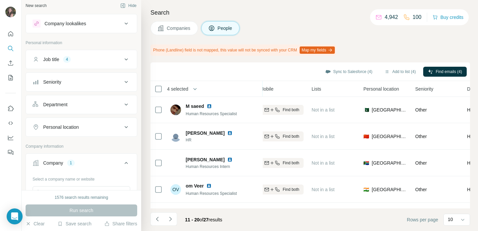
scroll to position [154, 133]
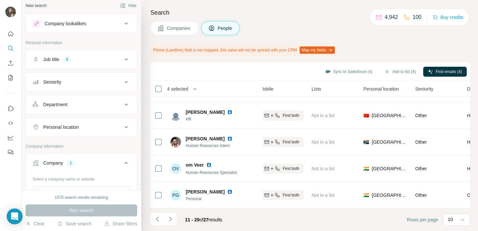
click at [173, 218] on icon "Navigate to next page" at bounding box center [170, 219] width 7 height 7
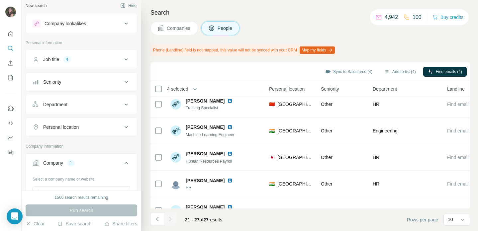
scroll to position [74, 227]
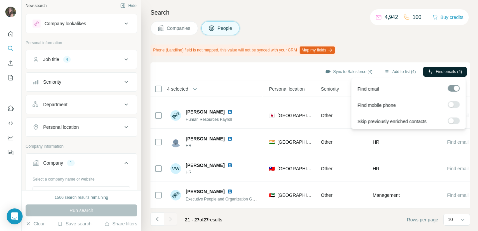
click at [447, 71] on span "Find emails (4)" at bounding box center [449, 72] width 26 height 6
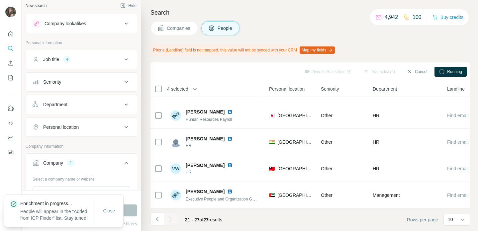
click at [447, 71] on span "Running" at bounding box center [454, 72] width 15 height 6
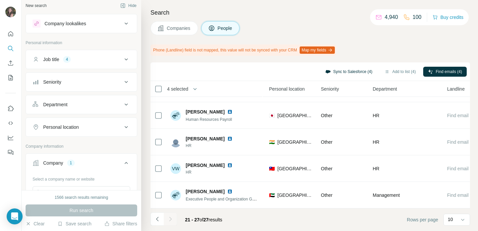
click at [332, 70] on button "Sync to Salesforce (4)" at bounding box center [349, 72] width 56 height 10
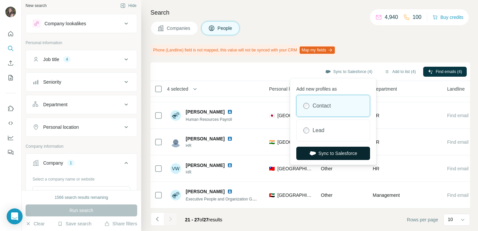
click at [340, 151] on button "Sync to Salesforce" at bounding box center [333, 153] width 74 height 13
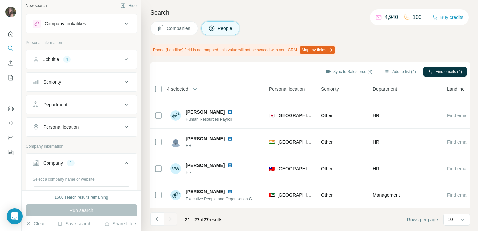
click at [172, 33] on button "Companies" at bounding box center [175, 28] width 48 height 14
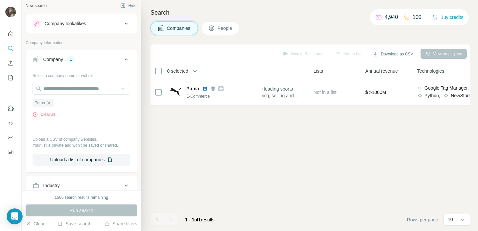
scroll to position [0, 227]
drag, startPoint x: 50, startPoint y: 102, endPoint x: 57, endPoint y: 91, distance: 13.2
click at [50, 102] on icon "button" at bounding box center [48, 102] width 5 height 5
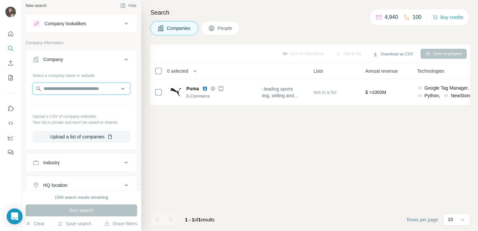
click at [58, 87] on input "text" at bounding box center [82, 89] width 98 height 12
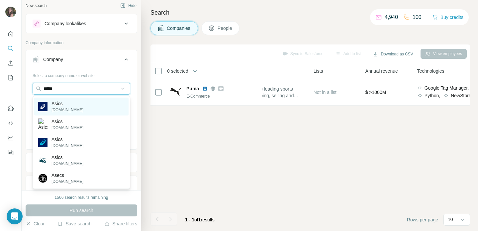
type input "*****"
click at [83, 107] on div "Asics [DOMAIN_NAME]" at bounding box center [81, 107] width 94 height 18
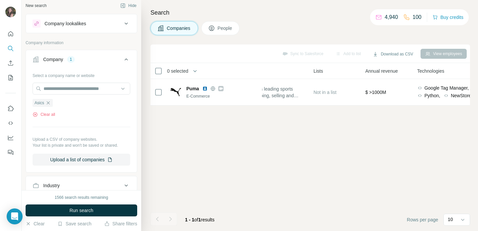
click at [79, 208] on span "Run search" at bounding box center [81, 210] width 24 height 7
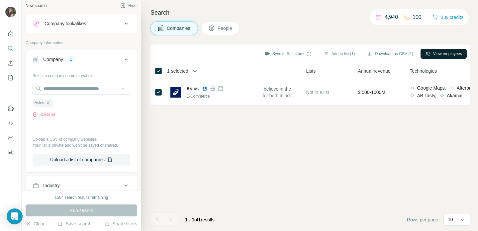
click at [442, 53] on button "View employees" at bounding box center [444, 54] width 46 height 10
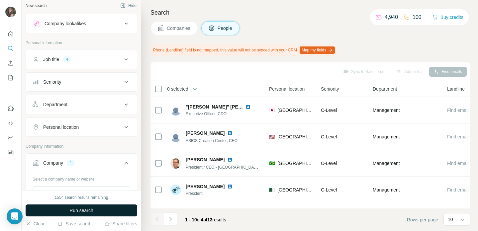
click at [76, 209] on span "Run search" at bounding box center [81, 210] width 24 height 7
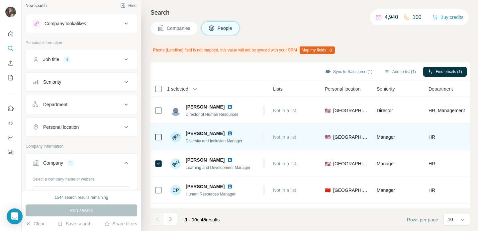
scroll to position [154, 171]
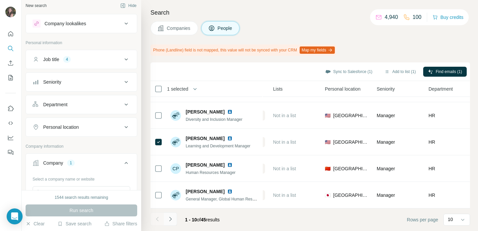
click at [173, 218] on icon "Navigate to next page" at bounding box center [170, 219] width 7 height 7
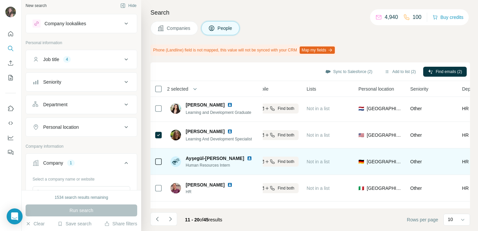
scroll to position [154, 138]
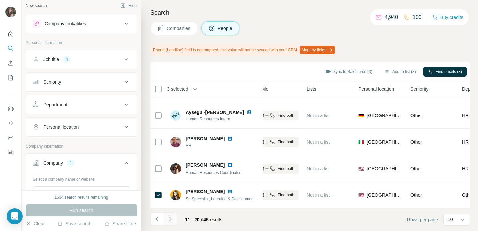
click at [172, 219] on icon "Navigate to next page" at bounding box center [170, 219] width 7 height 7
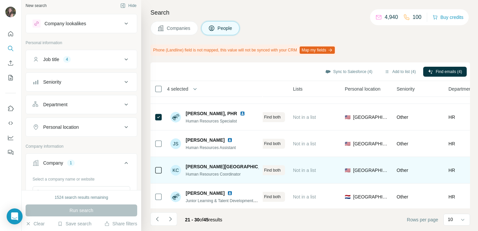
scroll to position [31, 151]
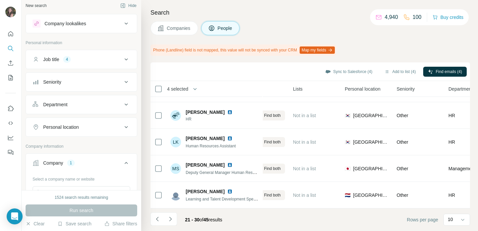
click at [171, 218] on icon "Navigate to next page" at bounding box center [170, 219] width 7 height 7
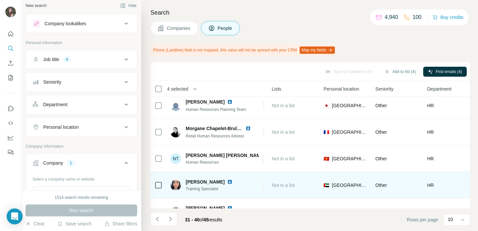
scroll to position [0, 172]
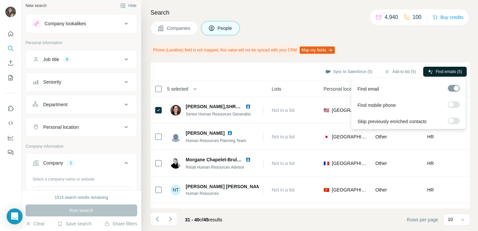
click at [445, 69] on span "Find emails (5)" at bounding box center [449, 72] width 26 height 6
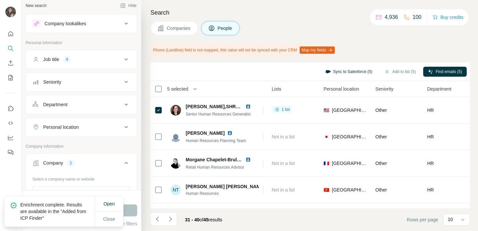
click at [337, 70] on button "Sync to Salesforce (5)" at bounding box center [349, 72] width 56 height 10
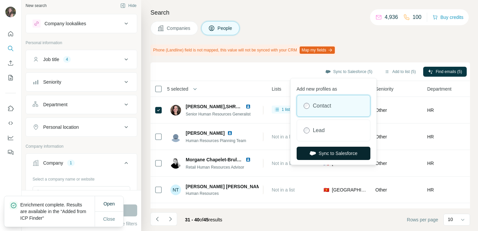
click at [347, 152] on button "Sync to Salesforce" at bounding box center [334, 153] width 74 height 13
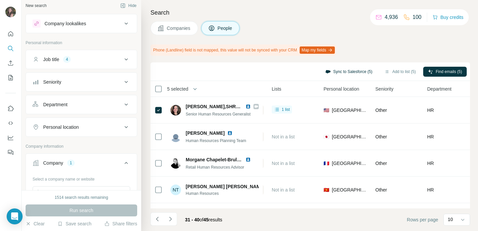
click at [346, 70] on button "Sync to Salesforce (5)" at bounding box center [349, 72] width 56 height 10
click at [382, 40] on div "Search Companies People Phone (Landline) field is not mapped, this value will n…" at bounding box center [309, 115] width 337 height 231
click at [193, 24] on button "Companies" at bounding box center [175, 28] width 48 height 14
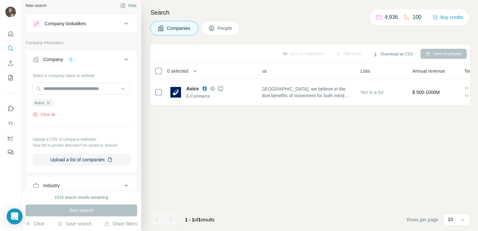
drag, startPoint x: 47, startPoint y: 102, endPoint x: 50, endPoint y: 99, distance: 4.2
click at [48, 101] on icon "button" at bounding box center [48, 102] width 5 height 5
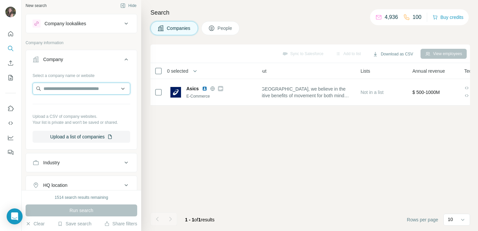
click at [59, 84] on input "text" at bounding box center [82, 89] width 98 height 12
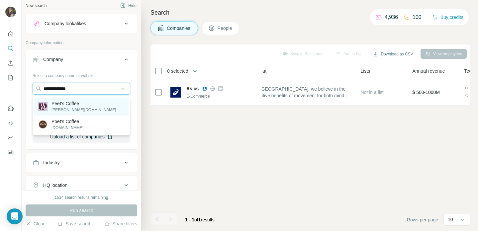
type input "**********"
click at [92, 107] on div "Peet's Coffee [PERSON_NAME][DOMAIN_NAME]" at bounding box center [81, 107] width 94 height 18
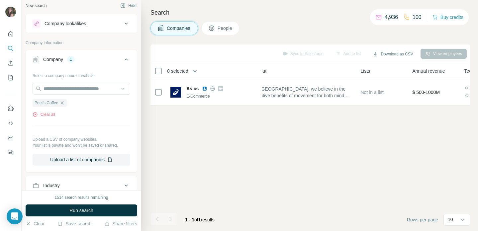
click at [105, 209] on button "Run search" at bounding box center [82, 211] width 112 height 12
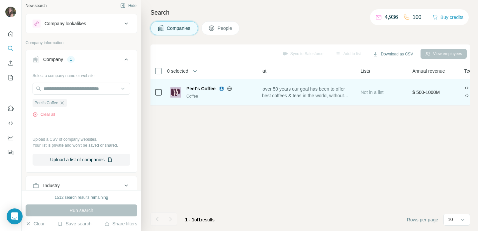
click at [163, 92] on td at bounding box center [159, 92] width 16 height 27
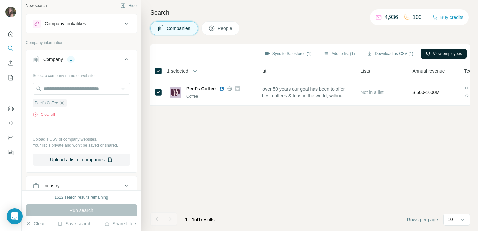
click at [454, 55] on button "View employees" at bounding box center [444, 54] width 46 height 10
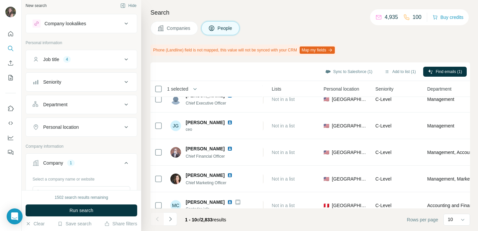
scroll to position [92, 172]
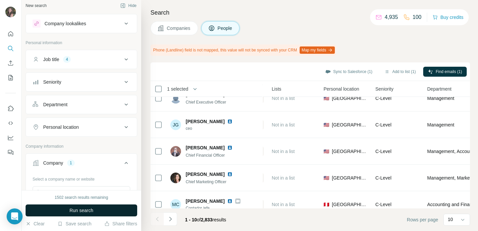
click at [73, 207] on span "Run search" at bounding box center [81, 210] width 24 height 7
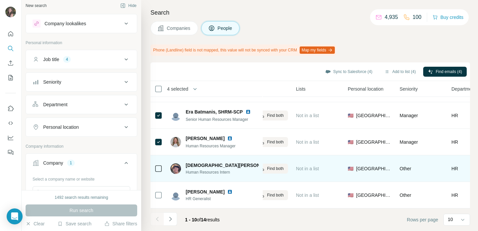
scroll to position [154, 149]
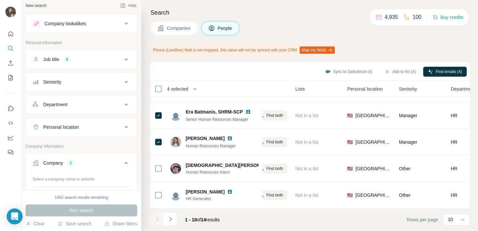
click at [170, 221] on icon "Navigate to next page" at bounding box center [170, 219] width 7 height 7
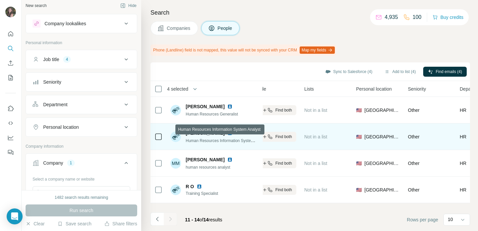
scroll to position [0, 141]
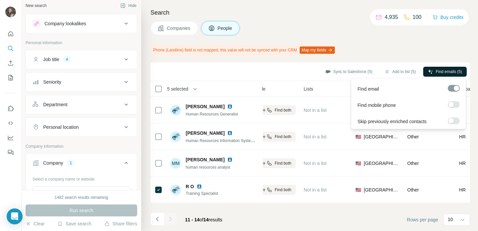
click at [452, 70] on span "Find emails (5)" at bounding box center [449, 72] width 26 height 6
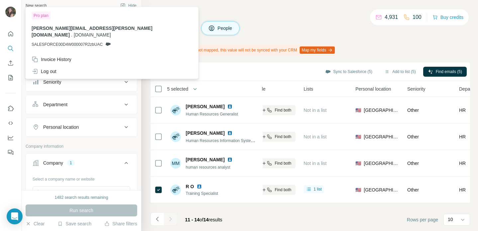
click at [183, 31] on span "Companies" at bounding box center [179, 28] width 24 height 7
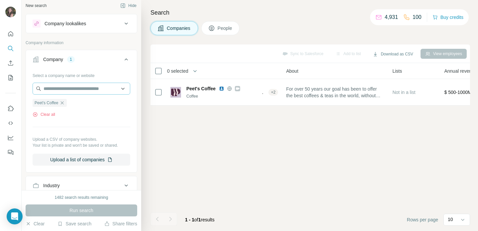
drag, startPoint x: 64, startPoint y: 102, endPoint x: 71, endPoint y: 86, distance: 17.3
click at [64, 102] on icon "button" at bounding box center [61, 102] width 5 height 5
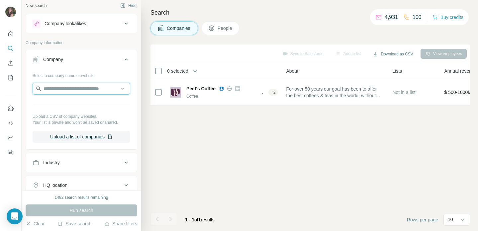
click at [70, 86] on input "text" at bounding box center [82, 89] width 98 height 12
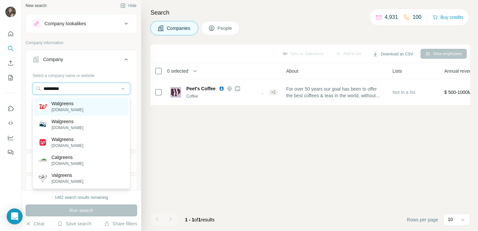
type input "*********"
click at [78, 106] on p "Walgreens" at bounding box center [68, 103] width 32 height 7
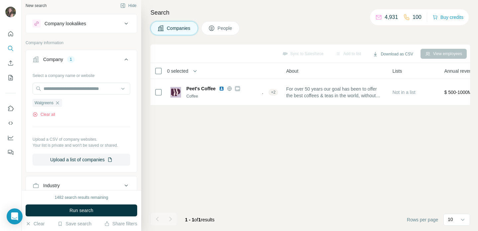
click at [82, 209] on span "Run search" at bounding box center [81, 210] width 24 height 7
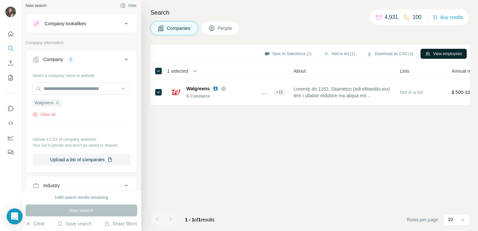
click at [440, 51] on button "View employees" at bounding box center [444, 54] width 46 height 10
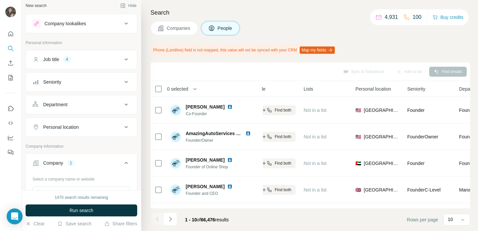
click at [80, 209] on span "Run search" at bounding box center [81, 210] width 24 height 7
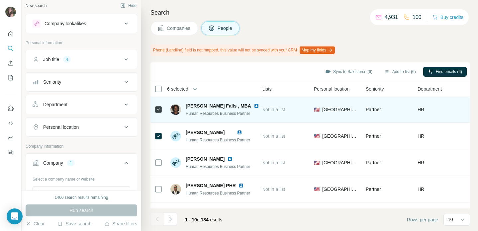
scroll to position [154, 182]
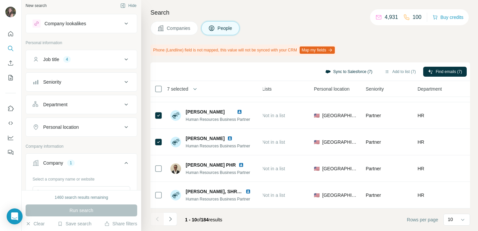
click at [353, 71] on button "Sync to Salesforce (7)" at bounding box center [349, 72] width 56 height 10
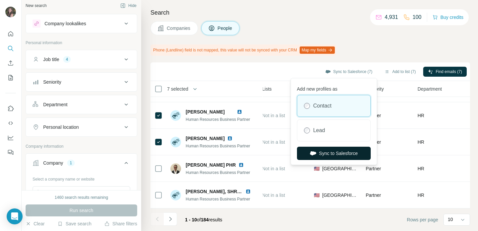
click at [343, 151] on button "Sync to Salesforce" at bounding box center [334, 153] width 74 height 13
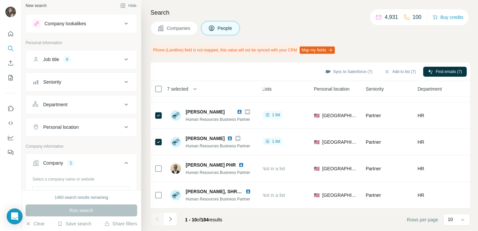
scroll to position [0, 0]
